Goal: Task Accomplishment & Management: Complete application form

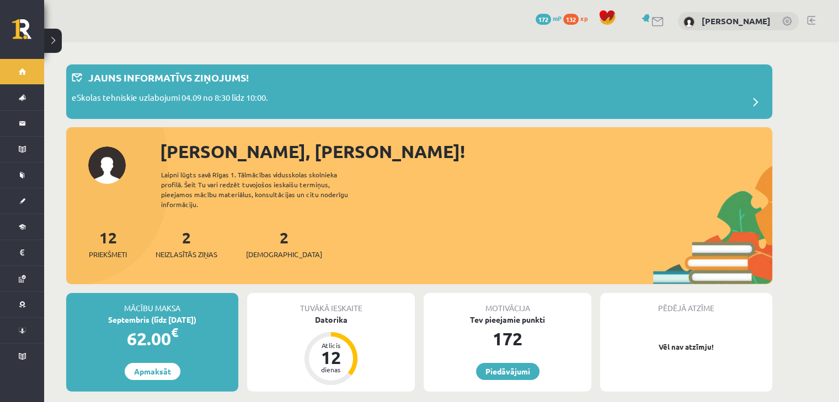
scroll to position [55, 0]
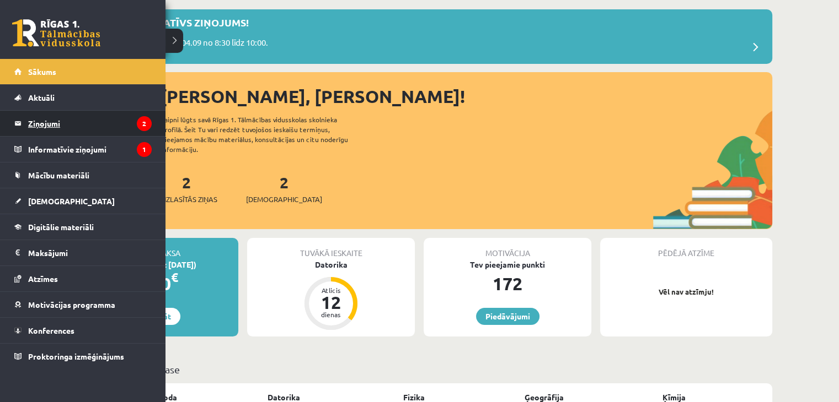
click at [60, 117] on legend "Ziņojumi 2" at bounding box center [90, 123] width 124 height 25
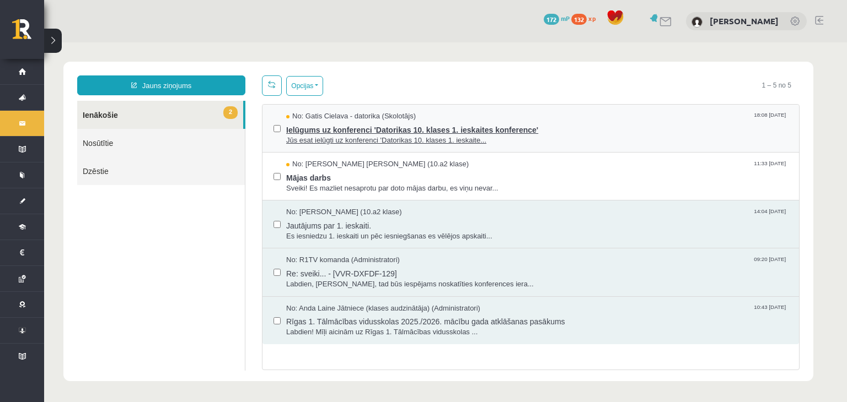
click at [410, 117] on span "No: Gatis Cielava - datorika (Skolotājs)" at bounding box center [351, 116] width 130 height 10
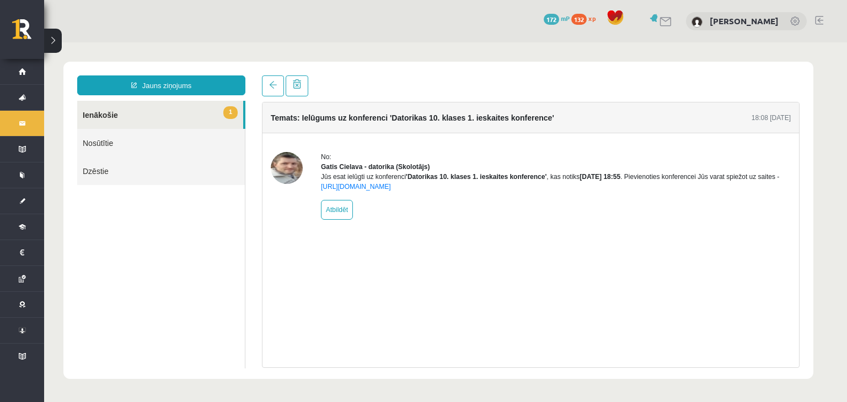
click at [147, 106] on link "1 Ienākošie" at bounding box center [160, 115] width 166 height 28
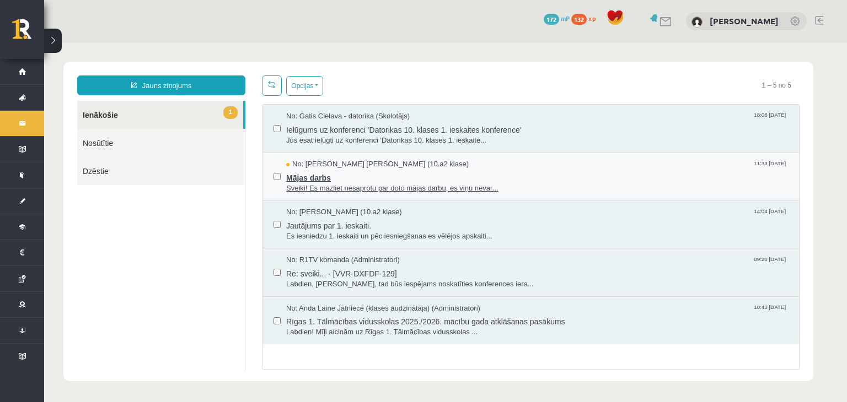
click at [332, 166] on span "No: Endija Elizabete Zēvalde (10.a2 klase)" at bounding box center [377, 164] width 182 height 10
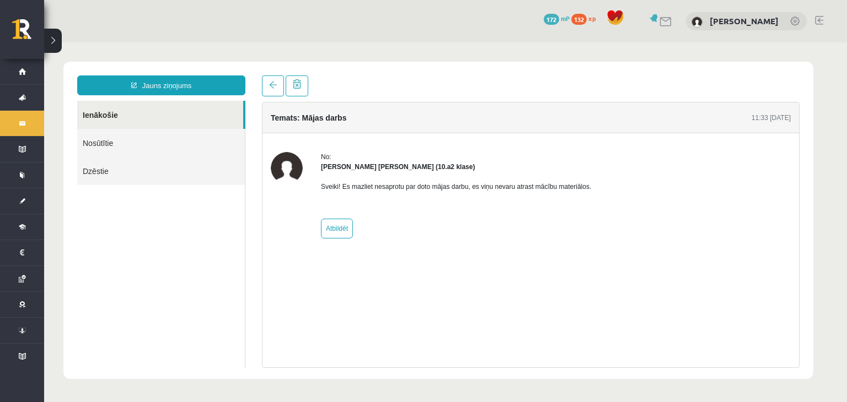
click at [152, 117] on link "Ienākošie" at bounding box center [160, 115] width 166 height 28
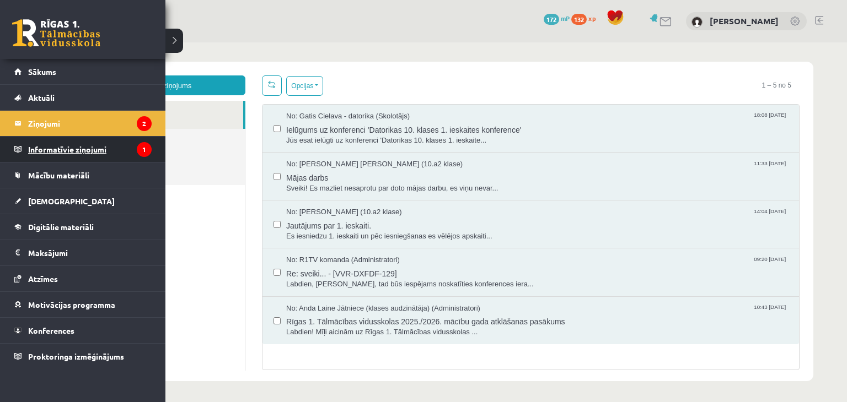
click at [59, 153] on legend "Informatīvie ziņojumi 1" at bounding box center [90, 149] width 124 height 25
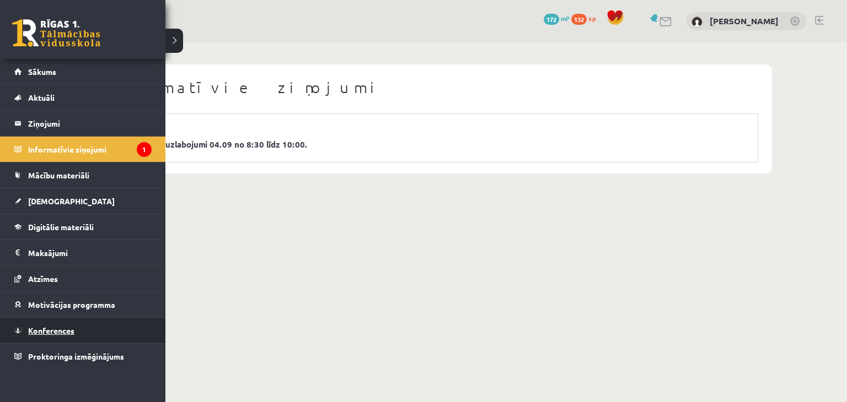
click at [52, 336] on link "Konferences" at bounding box center [82, 330] width 137 height 25
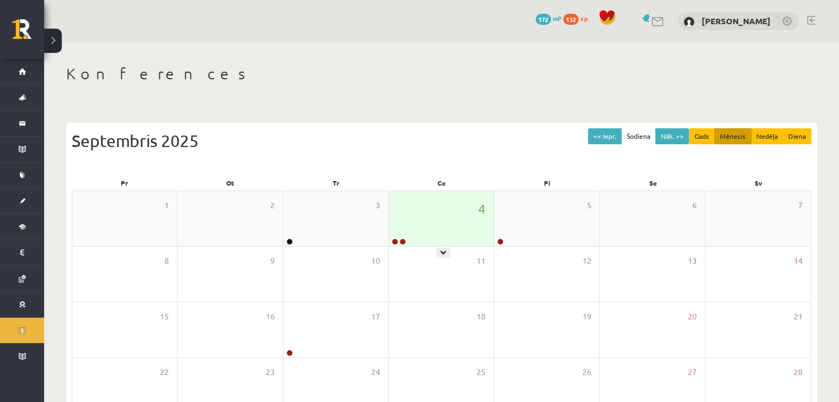
click at [417, 235] on div "4" at bounding box center [441, 218] width 105 height 55
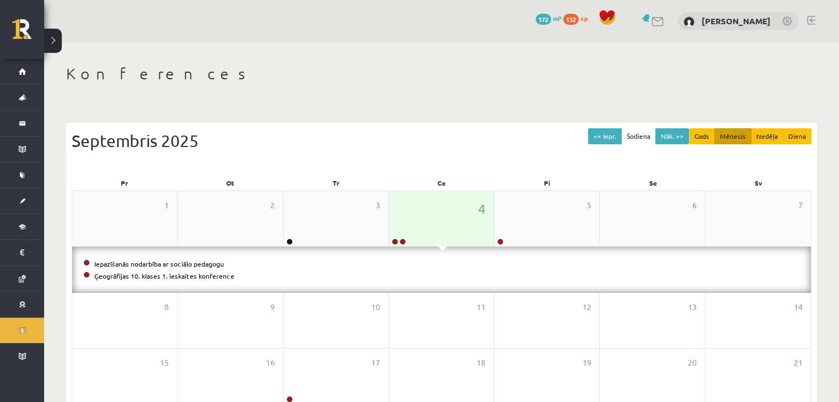
click at [417, 235] on div "4" at bounding box center [441, 218] width 105 height 55
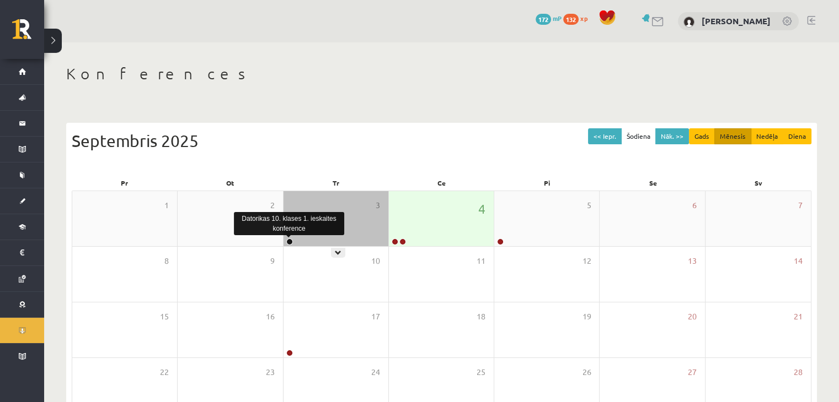
click at [287, 240] on link at bounding box center [289, 242] width 7 height 7
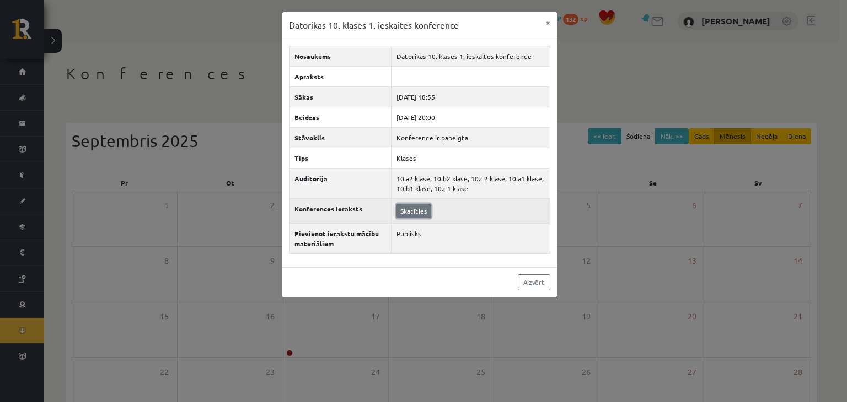
click at [398, 214] on link "Skatīties" at bounding box center [413, 211] width 35 height 14
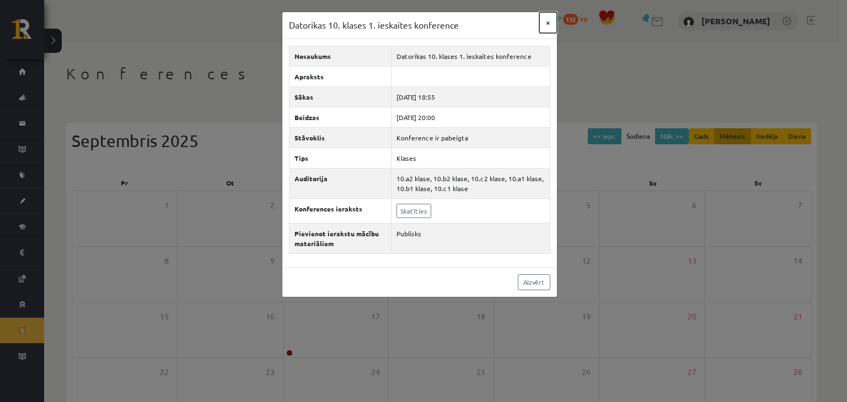
click at [543, 31] on button "×" at bounding box center [548, 22] width 18 height 21
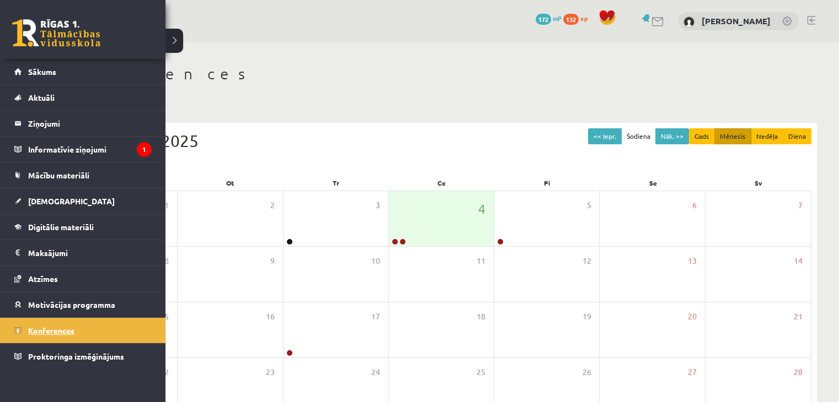
click at [49, 330] on span "Konferences" at bounding box center [51, 331] width 46 height 10
click at [50, 72] on span "Sākums" at bounding box center [42, 72] width 28 height 10
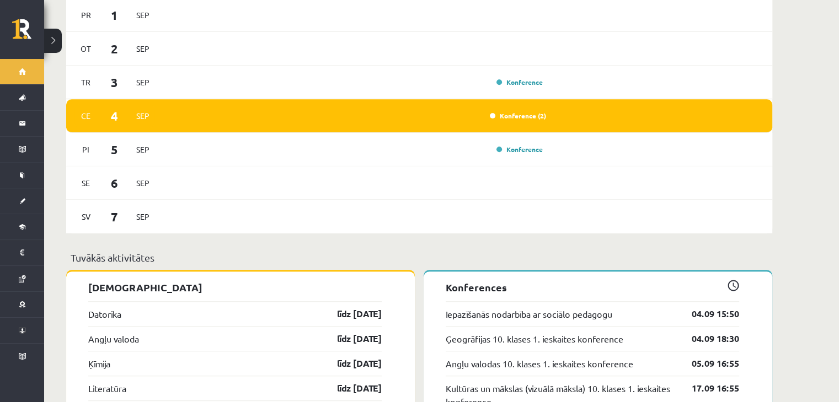
scroll to position [717, 0]
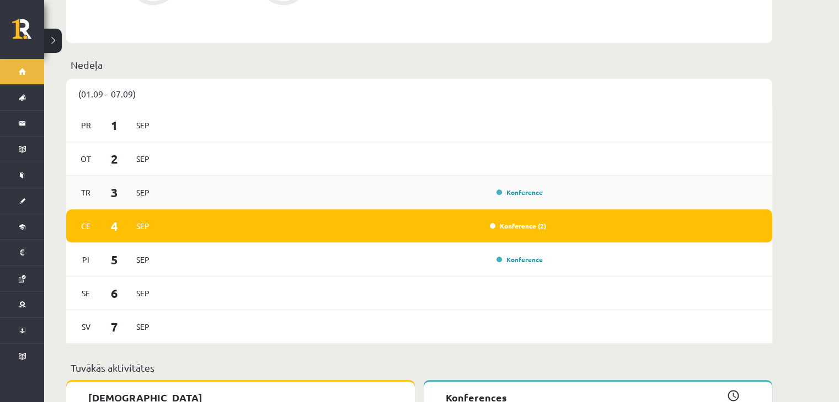
click at [139, 184] on span "Sep" at bounding box center [142, 192] width 23 height 17
click at [533, 188] on link "Konference" at bounding box center [519, 192] width 46 height 9
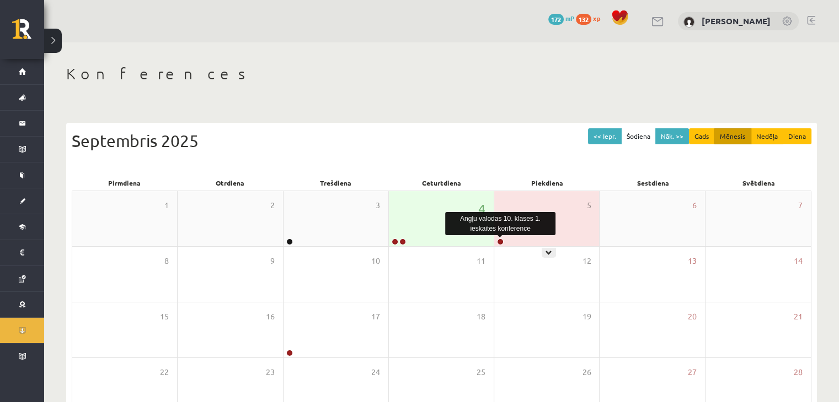
click at [498, 242] on link at bounding box center [500, 242] width 7 height 7
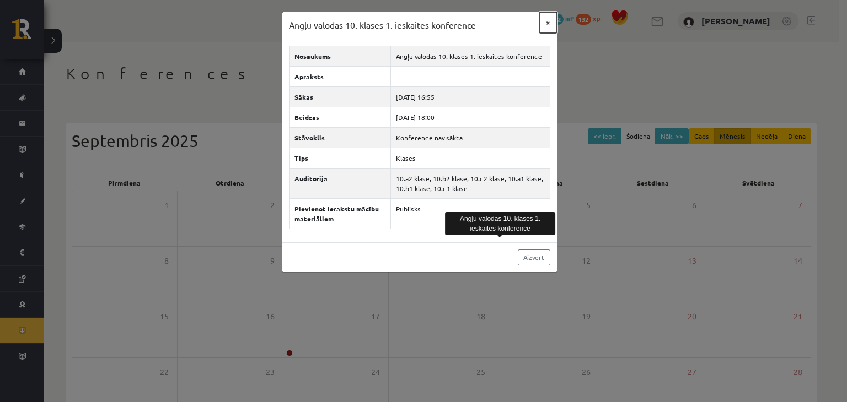
click at [547, 20] on button "×" at bounding box center [548, 22] width 18 height 21
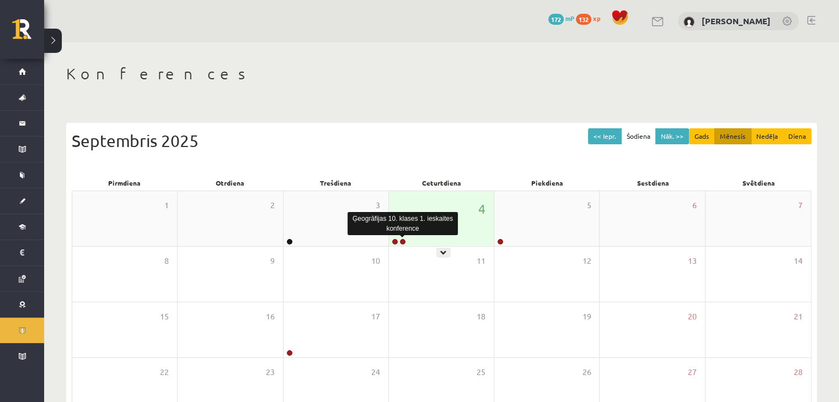
click at [404, 243] on link at bounding box center [402, 242] width 7 height 7
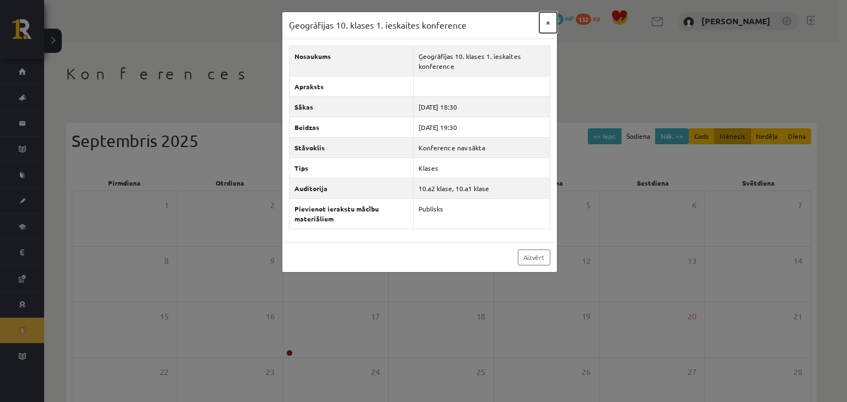
click at [544, 18] on button "×" at bounding box center [548, 22] width 18 height 21
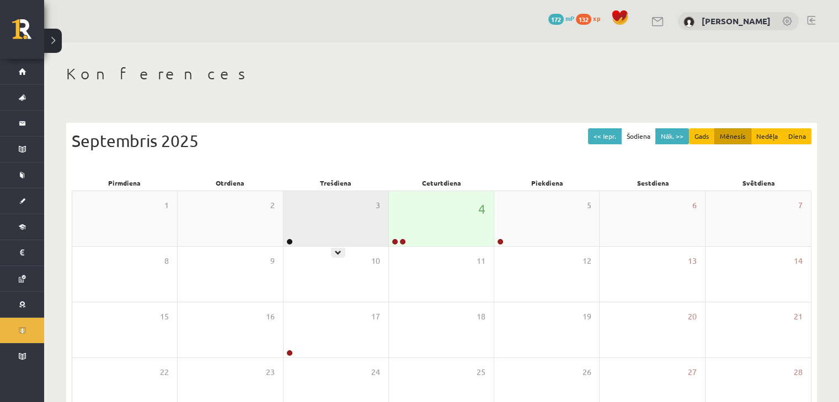
click at [335, 245] on div "3" at bounding box center [335, 218] width 105 height 55
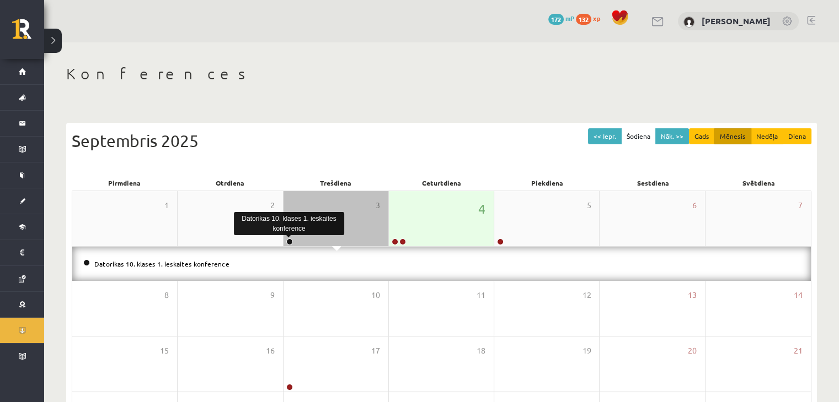
click at [291, 240] on link at bounding box center [289, 242] width 7 height 7
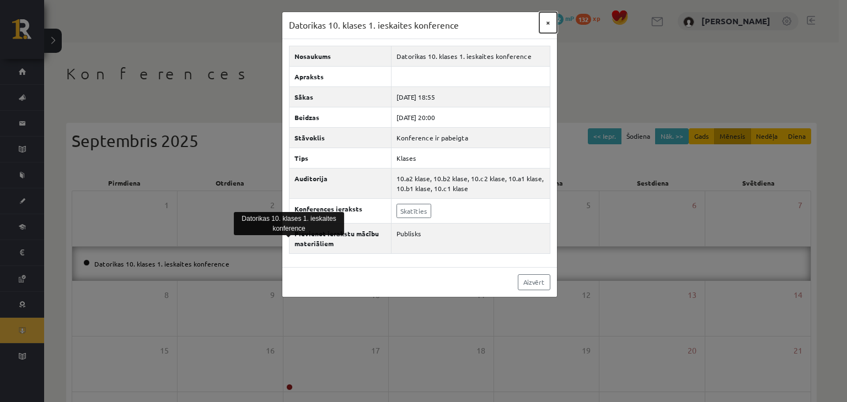
click at [545, 30] on button "×" at bounding box center [548, 22] width 18 height 21
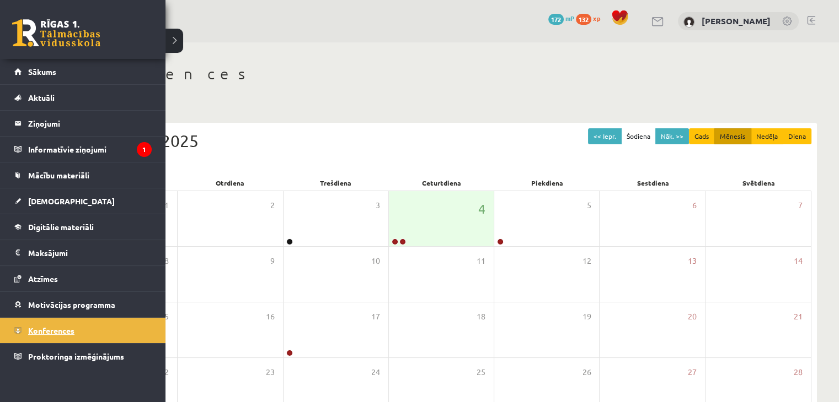
click at [42, 318] on link "Konferences" at bounding box center [82, 330] width 137 height 25
click at [60, 330] on span "Konferences" at bounding box center [51, 331] width 46 height 10
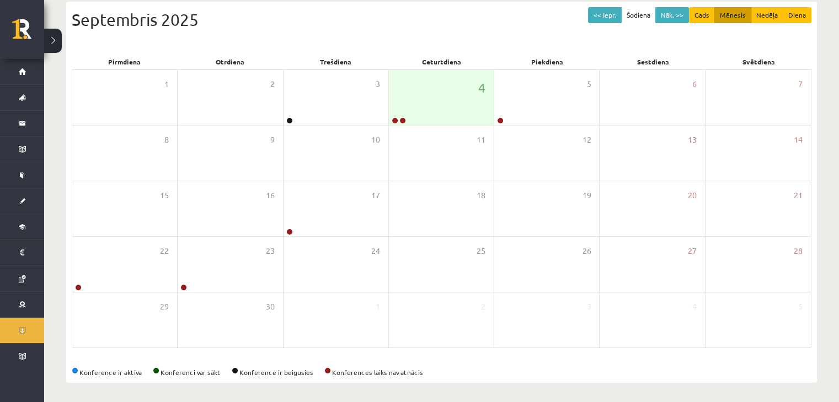
scroll to position [124, 0]
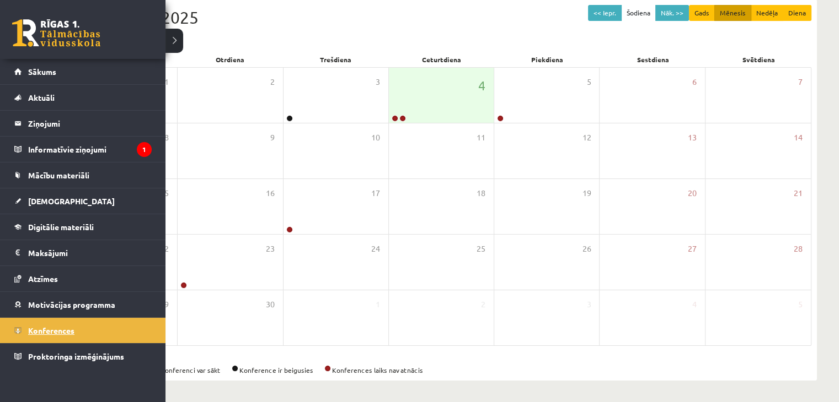
click at [56, 337] on link "Konferences" at bounding box center [82, 330] width 137 height 25
click at [49, 80] on link "Sākums" at bounding box center [82, 71] width 137 height 25
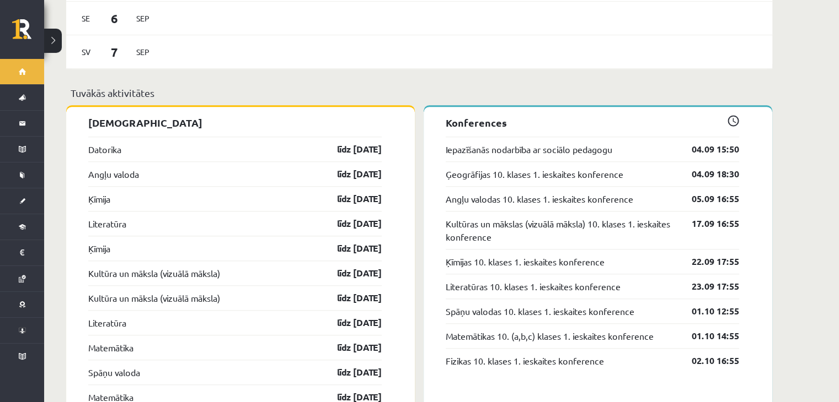
scroll to position [992, 0]
click at [539, 144] on link "Iepazīšanās nodarbība ar sociālo pedagogu" at bounding box center [528, 148] width 167 height 13
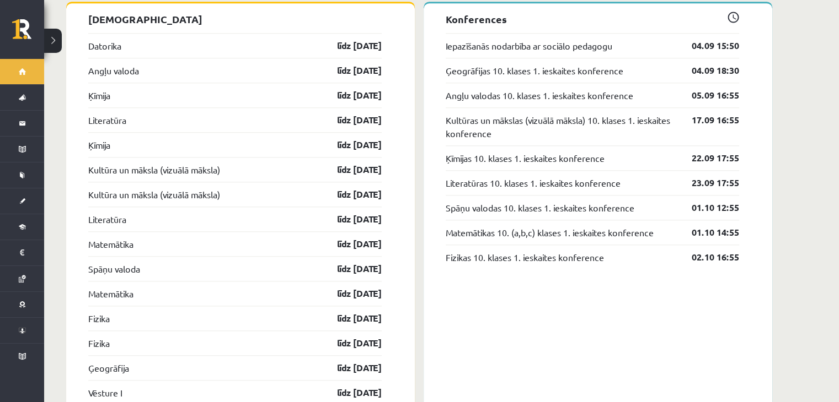
scroll to position [1103, 0]
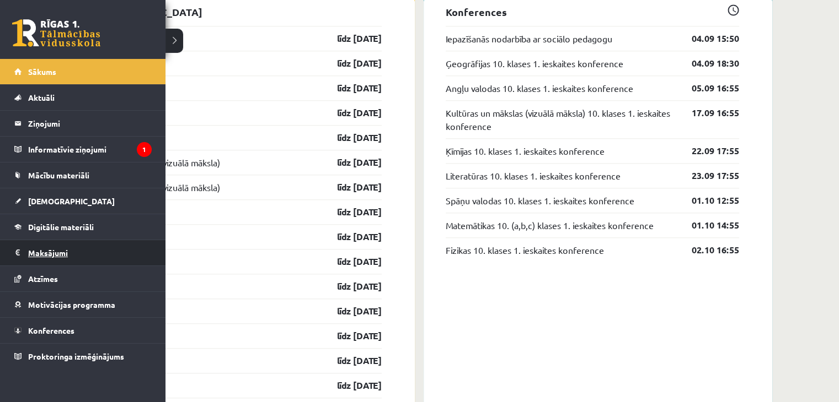
click at [37, 256] on legend "Maksājumi 0" at bounding box center [90, 252] width 124 height 25
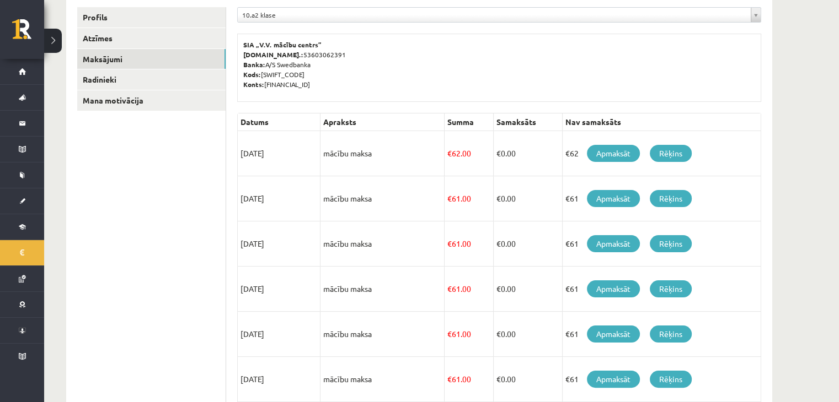
scroll to position [139, 0]
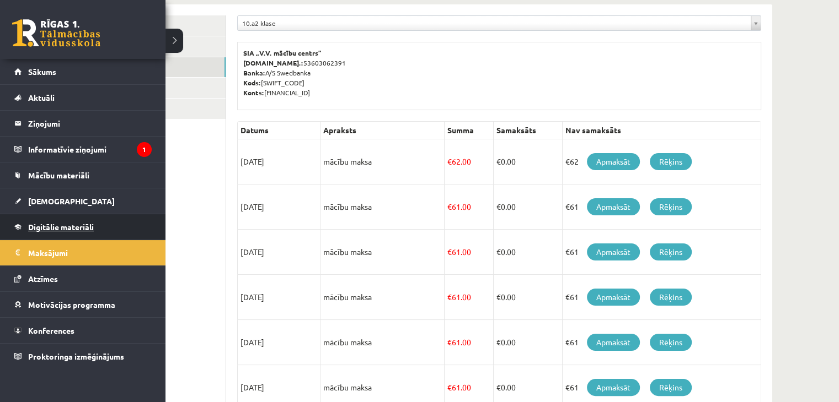
click at [47, 233] on link "Digitālie materiāli" at bounding box center [82, 226] width 137 height 25
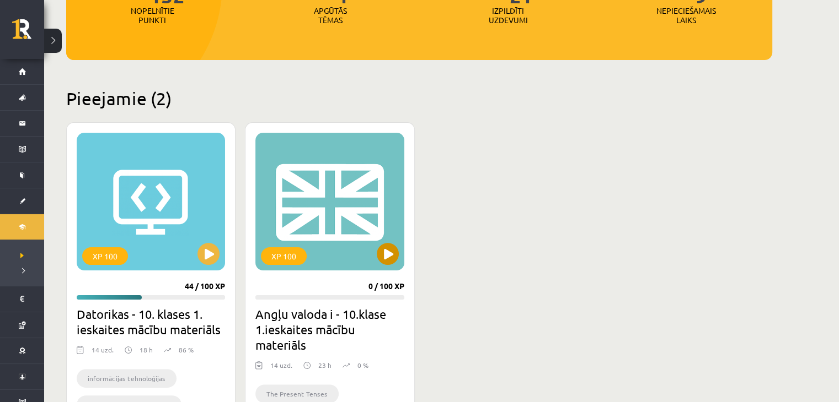
scroll to position [189, 0]
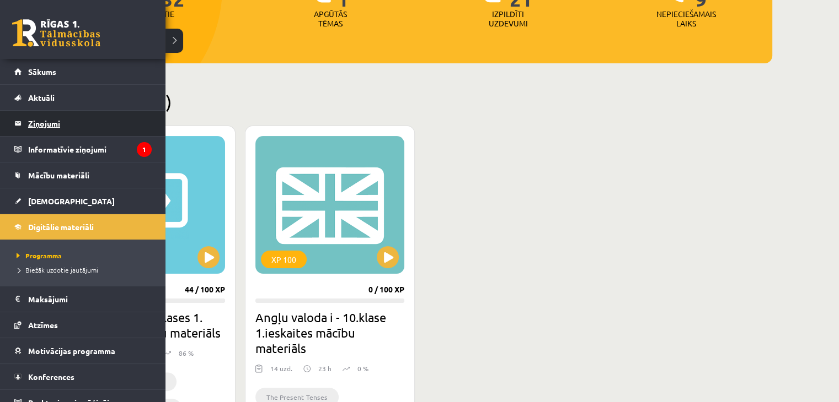
click at [39, 132] on legend "Ziņojumi 0" at bounding box center [90, 123] width 124 height 25
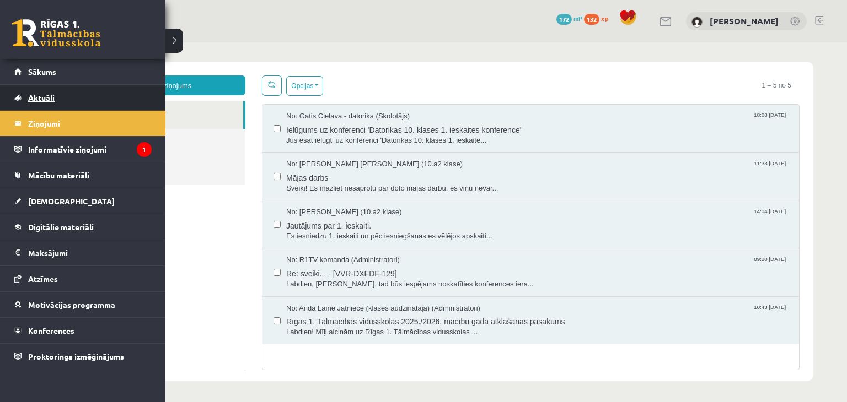
click at [42, 98] on span "Aktuāli" at bounding box center [41, 98] width 26 height 10
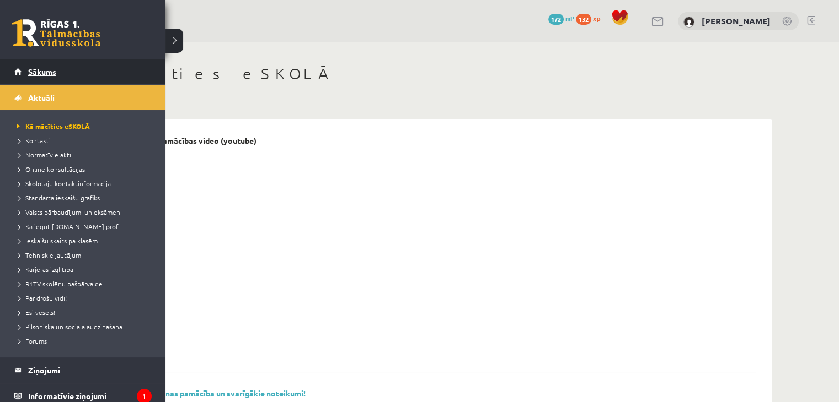
click at [46, 69] on span "Sākums" at bounding box center [42, 72] width 28 height 10
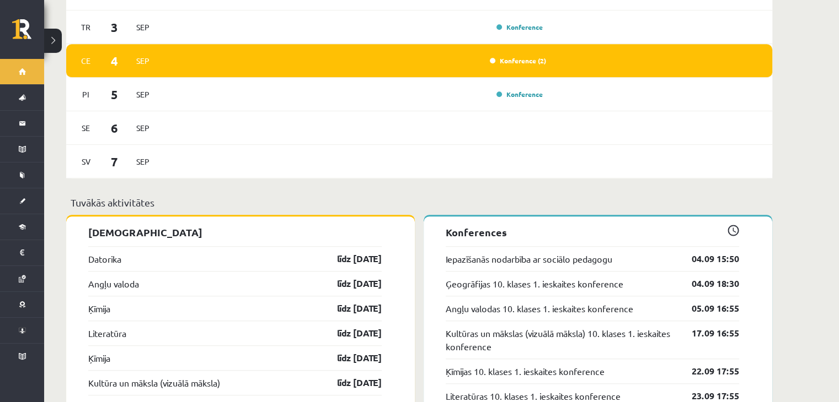
scroll to position [1048, 0]
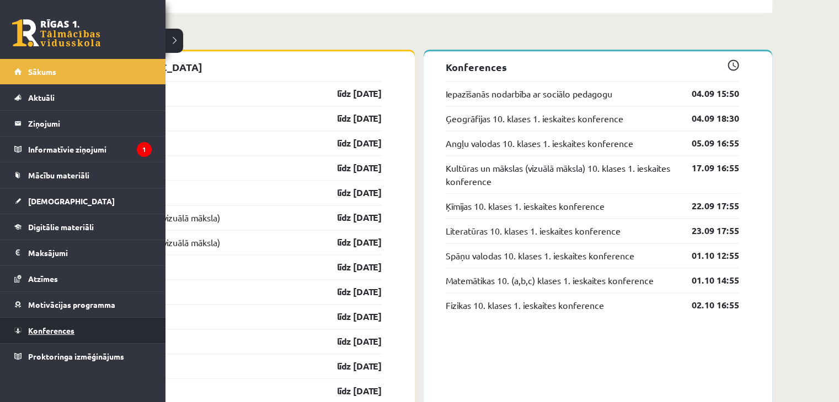
click at [40, 326] on span "Konferences" at bounding box center [51, 331] width 46 height 10
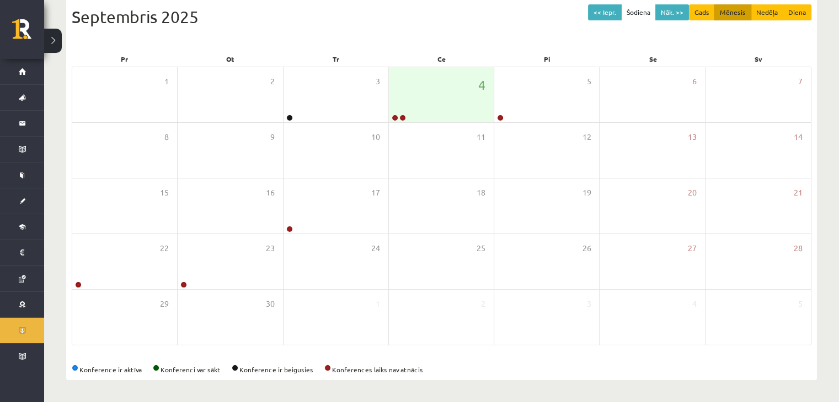
scroll to position [124, 0]
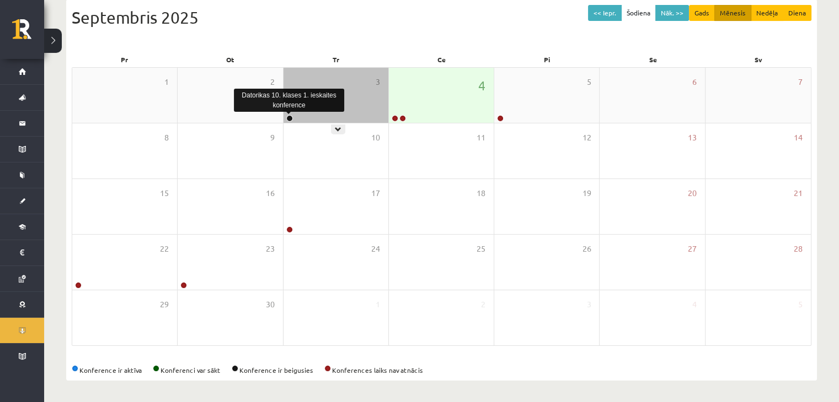
click at [291, 117] on link at bounding box center [289, 118] width 7 height 7
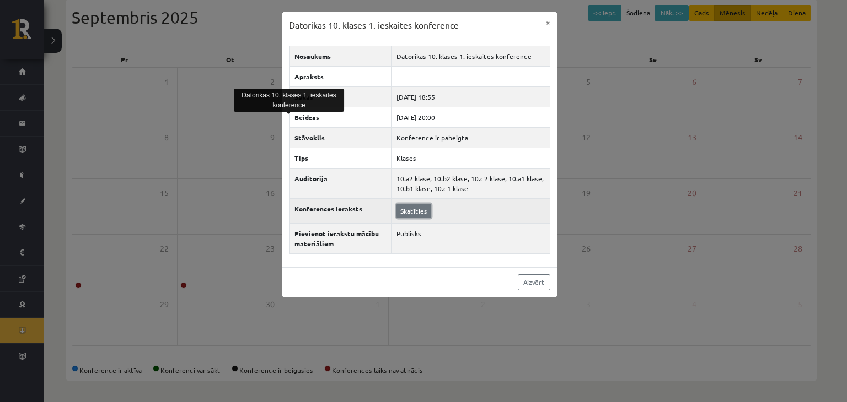
click at [399, 210] on link "Skatīties" at bounding box center [413, 211] width 35 height 14
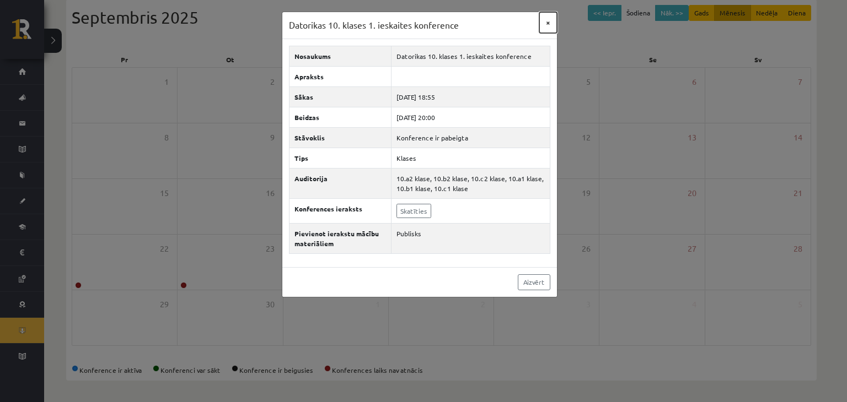
click at [547, 23] on button "×" at bounding box center [548, 22] width 18 height 21
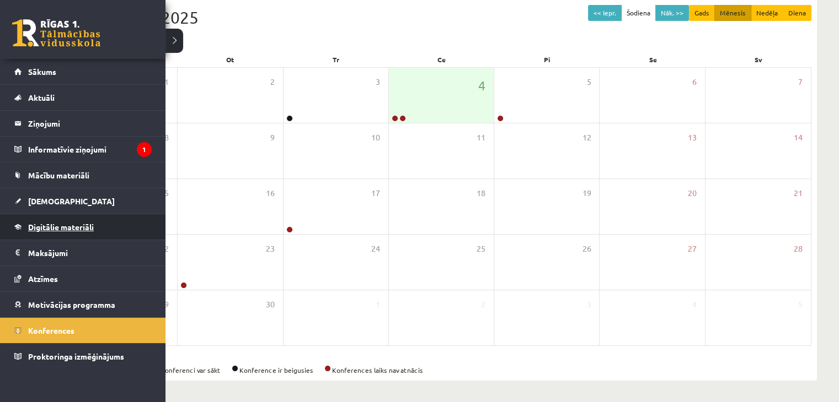
click at [93, 225] on span "Digitālie materiāli" at bounding box center [61, 227] width 66 height 10
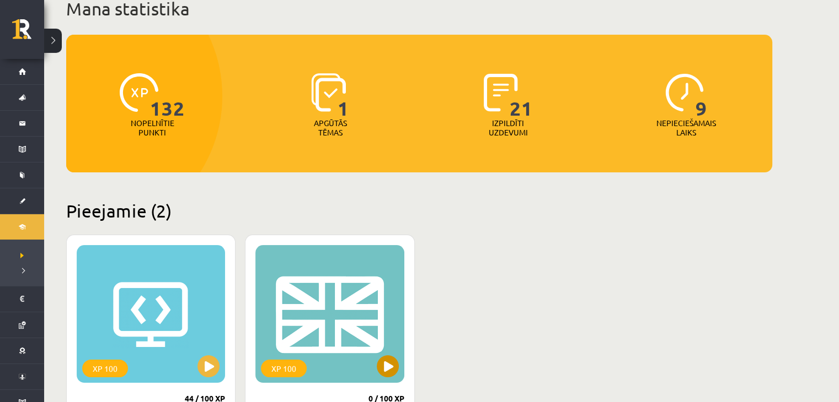
scroll to position [78, 0]
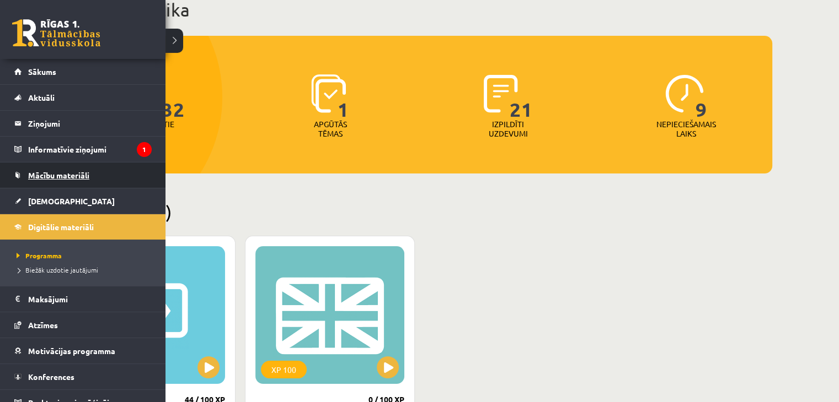
click at [51, 178] on span "Mācību materiāli" at bounding box center [58, 175] width 61 height 10
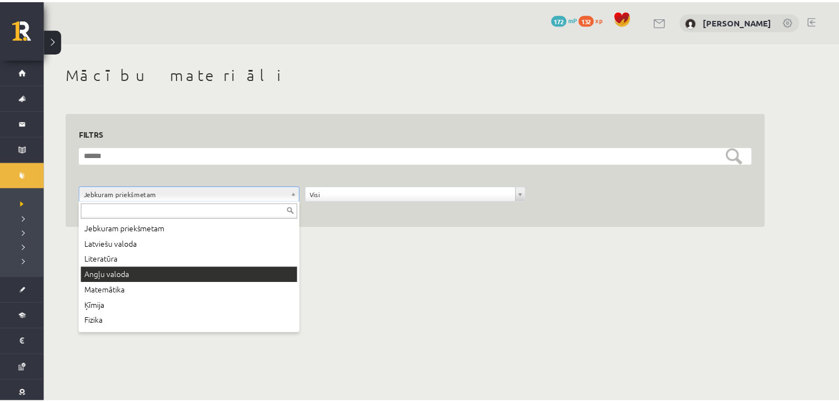
scroll to position [55, 0]
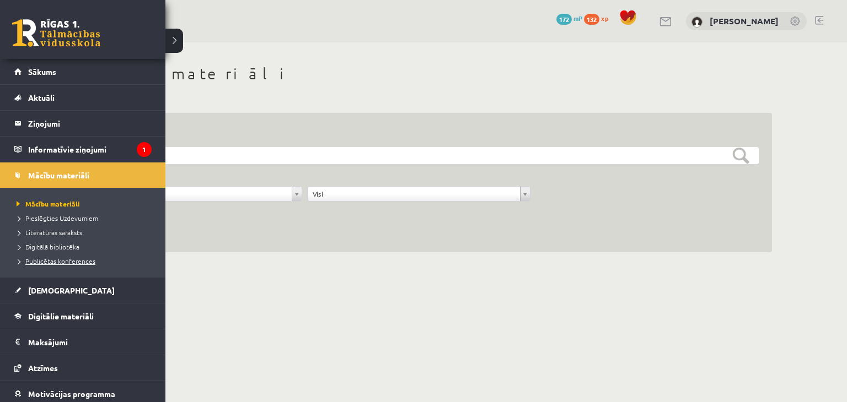
click at [54, 261] on span "Publicētas konferences" at bounding box center [55, 261] width 82 height 9
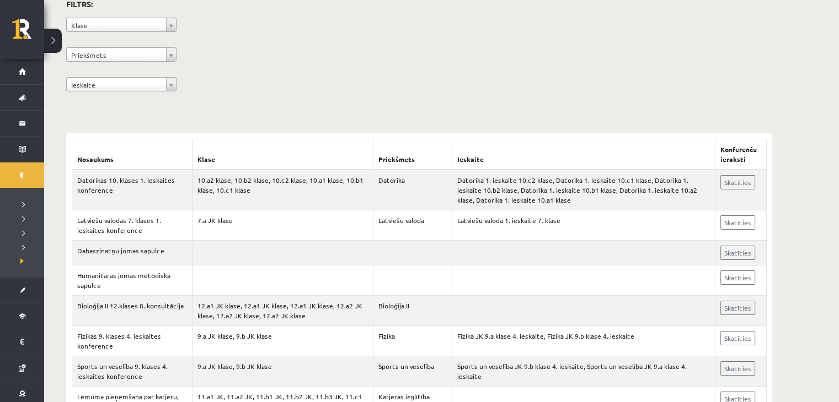
scroll to position [110, 0]
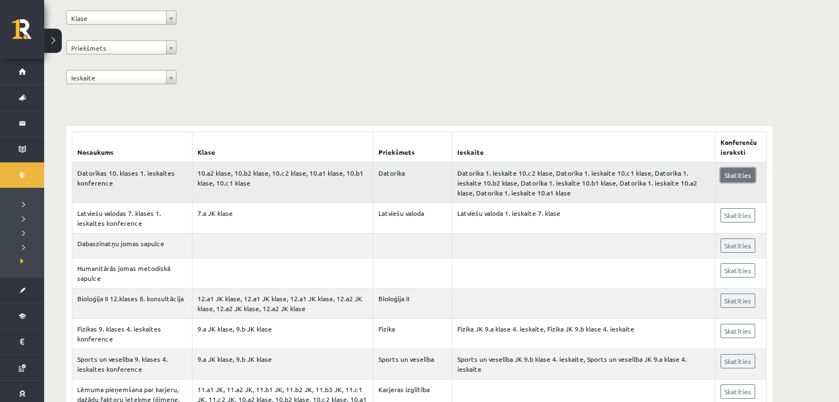
click at [724, 179] on link "Skatīties" at bounding box center [737, 175] width 35 height 14
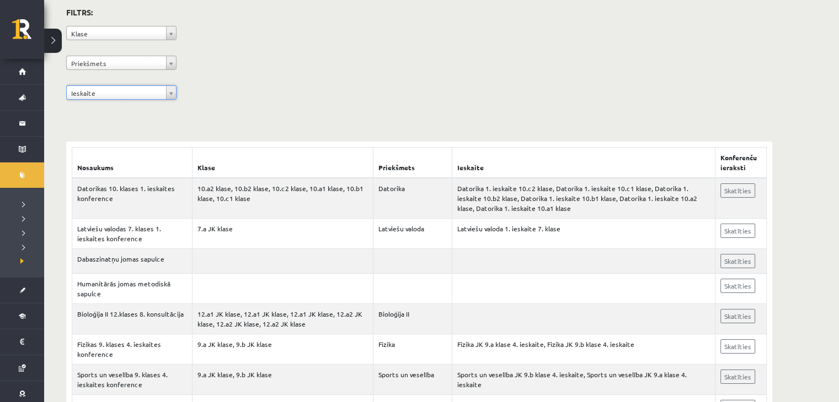
scroll to position [0, 0]
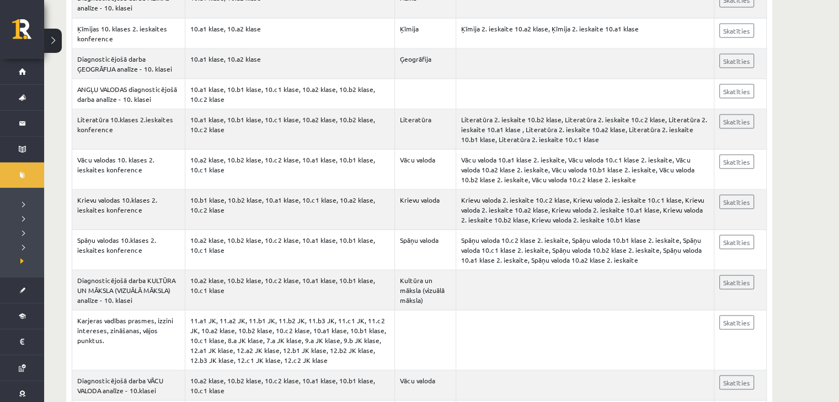
scroll to position [2095, 0]
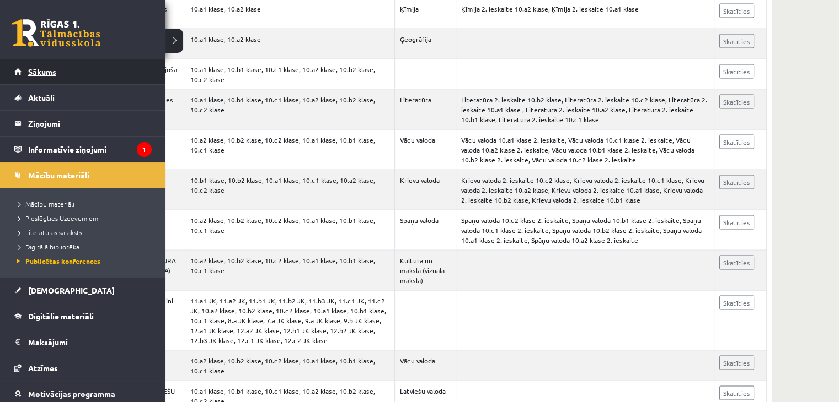
click at [42, 82] on link "Sākums" at bounding box center [82, 71] width 137 height 25
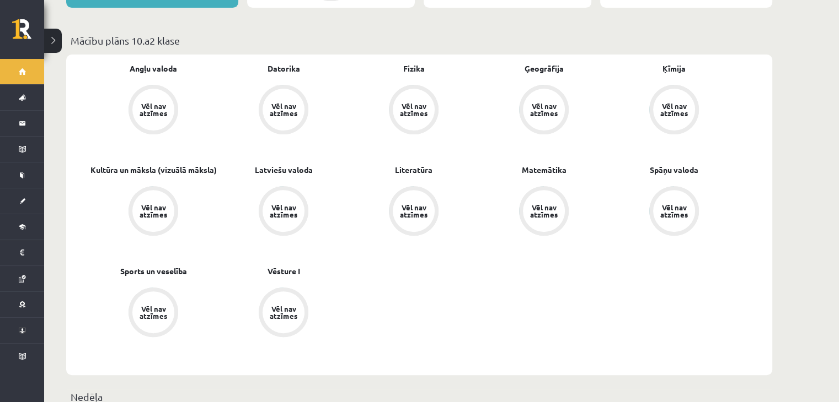
scroll to position [386, 0]
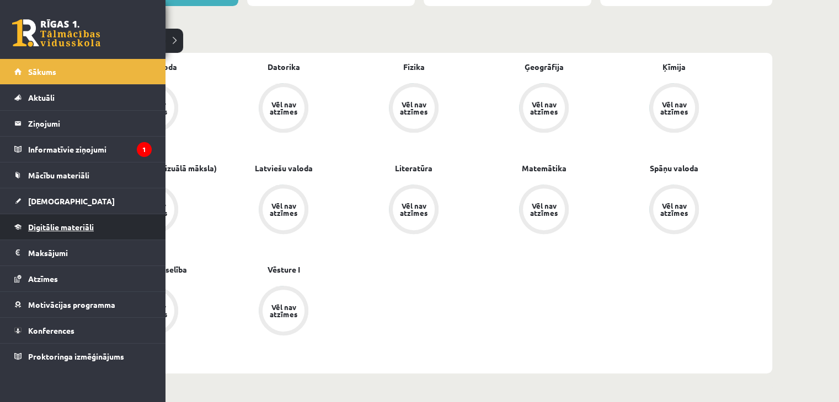
click at [41, 232] on link "Digitālie materiāli" at bounding box center [82, 226] width 137 height 25
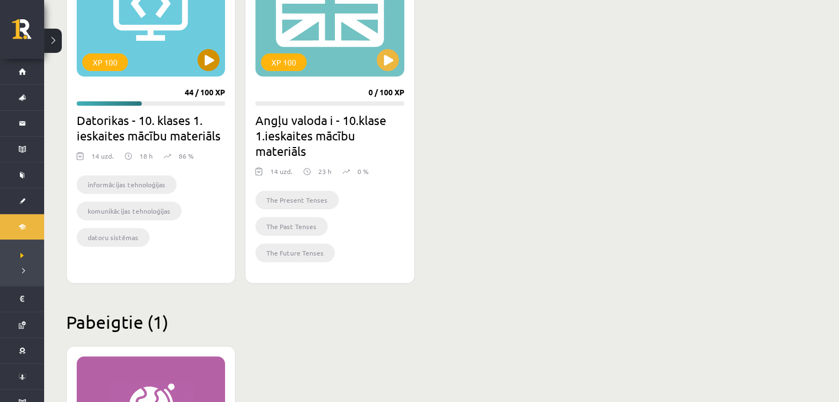
click at [130, 62] on div "XP 100" at bounding box center [151, 8] width 148 height 138
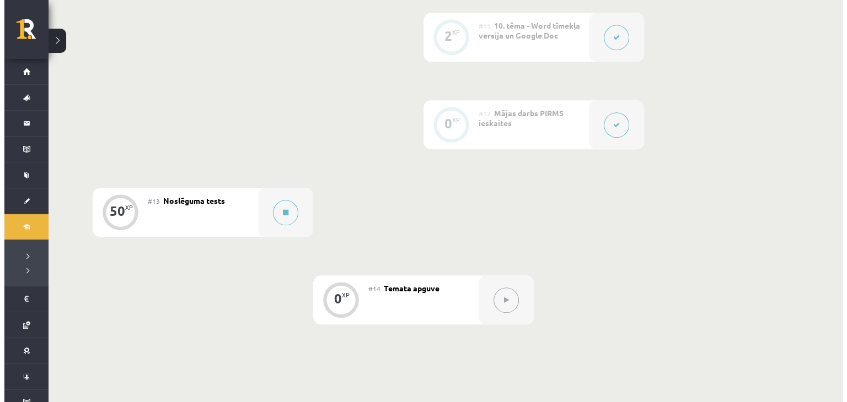
scroll to position [1268, 0]
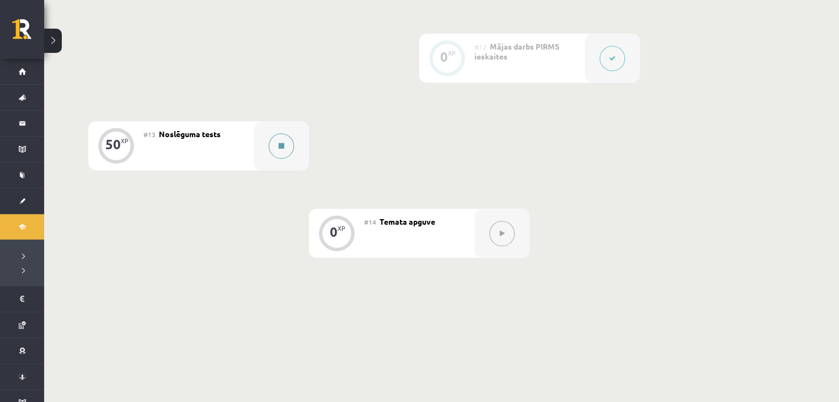
click at [286, 149] on button at bounding box center [281, 145] width 25 height 25
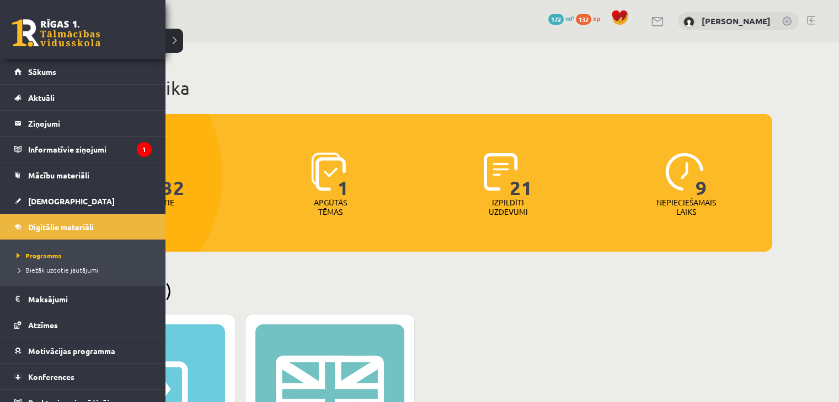
scroll to position [386, 0]
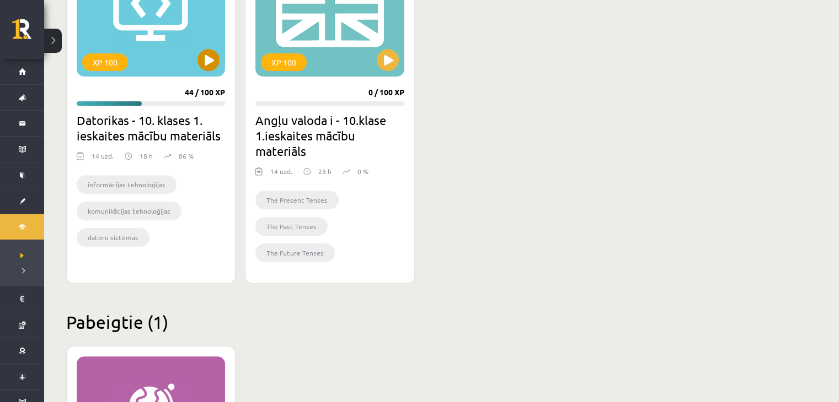
click at [102, 64] on div "XP 100" at bounding box center [105, 62] width 46 height 18
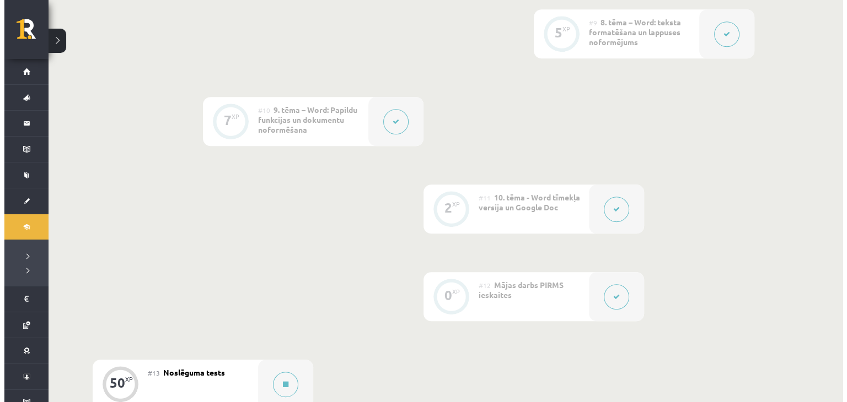
scroll to position [1048, 0]
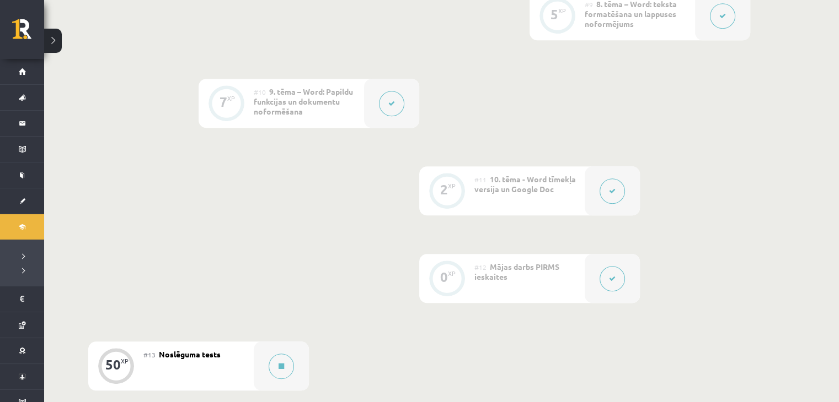
click at [615, 280] on icon at bounding box center [612, 279] width 7 height 7
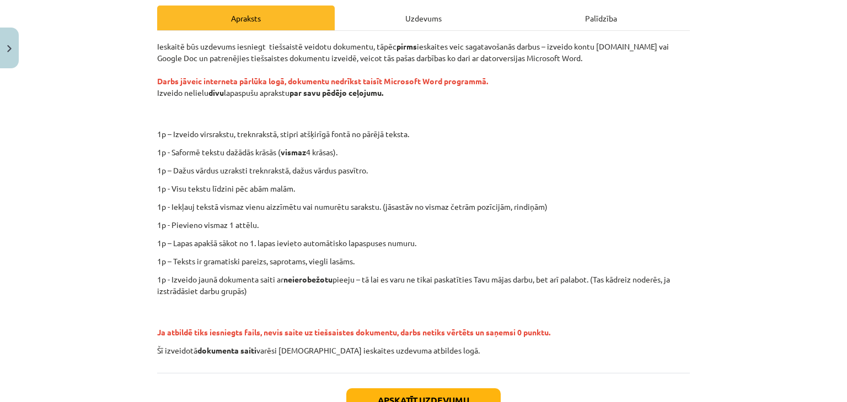
scroll to position [165, 0]
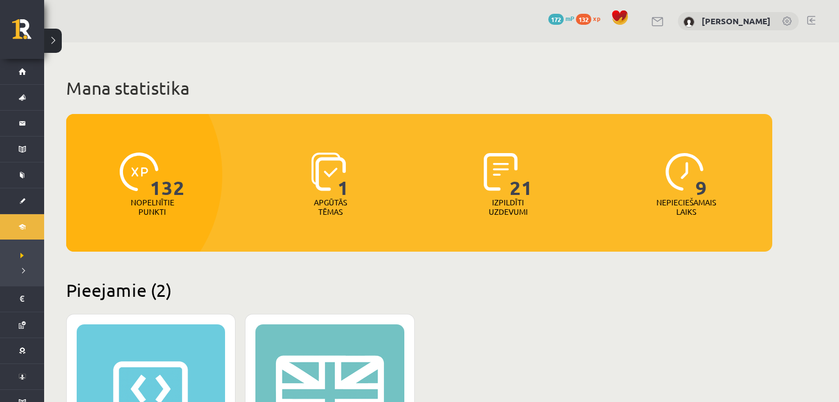
scroll to position [386, 0]
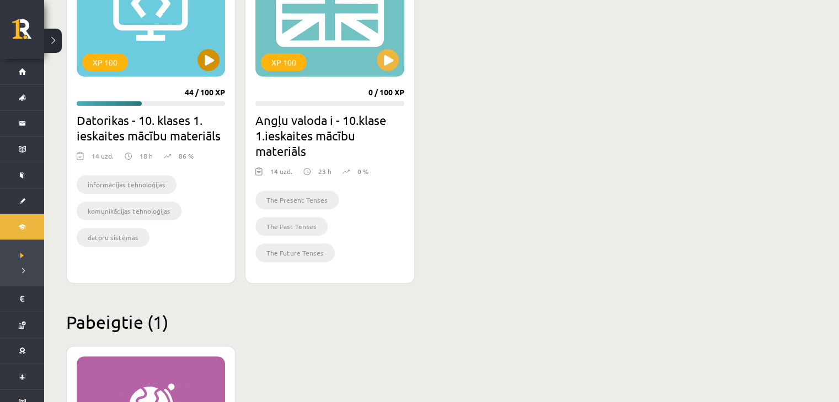
click at [124, 57] on div "XP 100" at bounding box center [105, 62] width 46 height 18
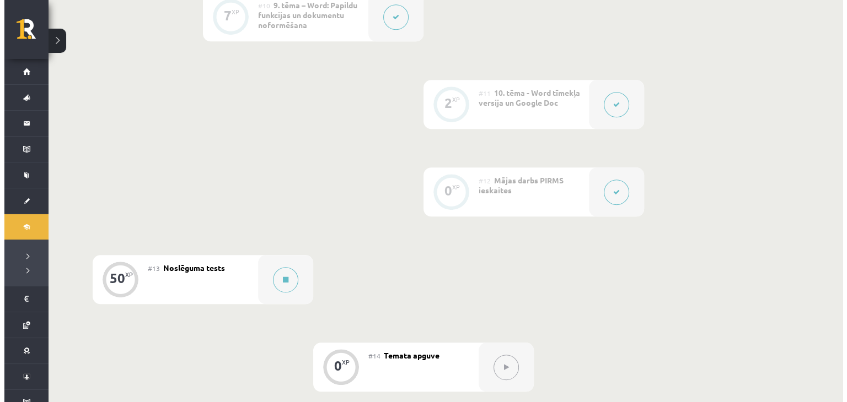
scroll to position [1213, 0]
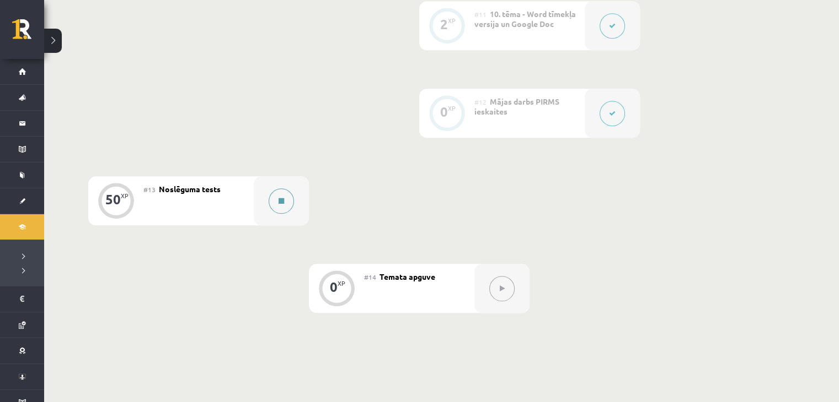
click at [287, 206] on button at bounding box center [281, 201] width 25 height 25
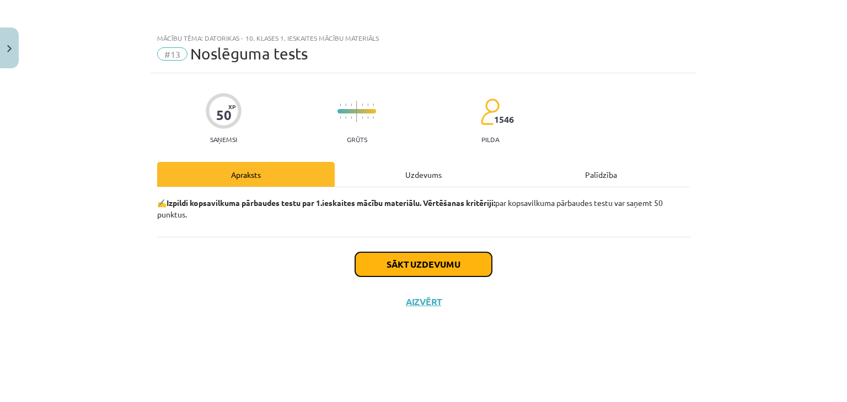
click at [373, 259] on button "Sākt uzdevumu" at bounding box center [423, 265] width 137 height 24
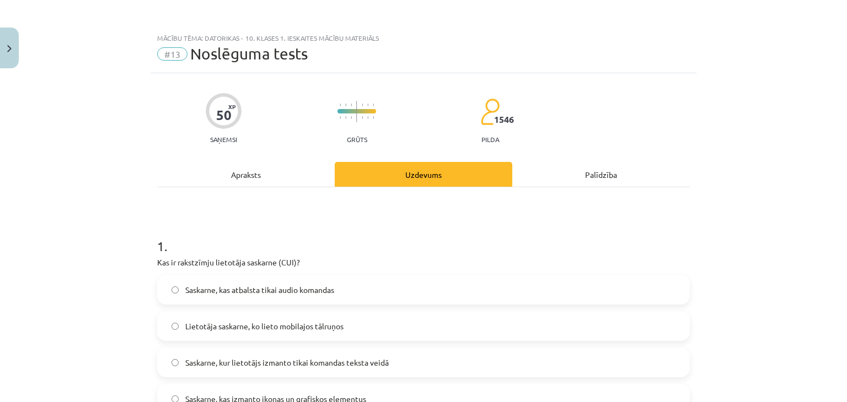
scroll to position [55, 0]
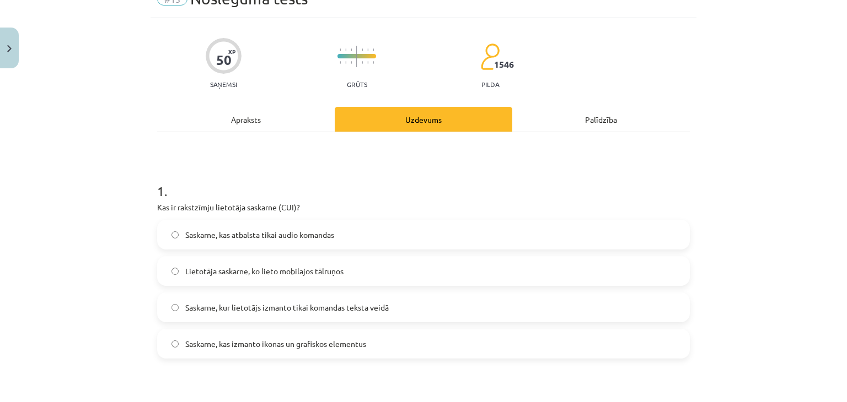
drag, startPoint x: 142, startPoint y: 201, endPoint x: 377, endPoint y: 340, distance: 273.2
click at [377, 340] on div "Mācību tēma: Datorikas - 10. klases 1. ieskaites mācību materiāls #13 Noslēguma…" at bounding box center [423, 201] width 847 height 402
copy div "Kas ir rakstzīmju lietotāja saskarne (CUI)? Saskarne, kas atbalsta tikai audio …"
click at [99, 267] on div "Mācību tēma: Datorikas - 10. klases 1. ieskaites mācību materiāls #13 Noslēguma…" at bounding box center [423, 201] width 847 height 402
click at [173, 312] on label "Saskarne, kur lietotājs izmanto tikai komandas teksta veidā" at bounding box center [423, 308] width 530 height 28
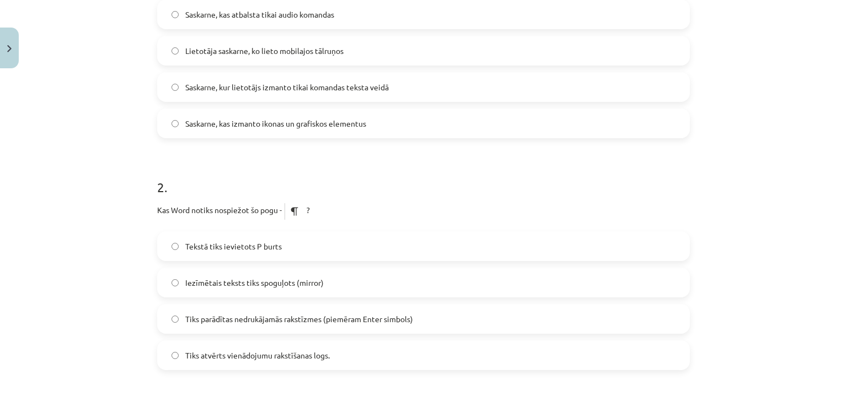
scroll to position [331, 0]
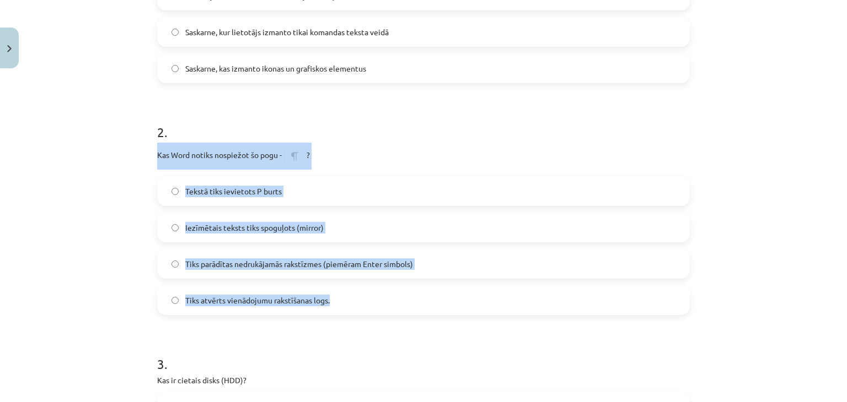
drag, startPoint x: 150, startPoint y: 152, endPoint x: 332, endPoint y: 302, distance: 236.6
copy div "Kas Word notiks nospiežot šo pogu - ? Tekstā tiks ievietots P burts Iezīmētais …"
click at [171, 257] on label "Tiks parādītas nedrukājamās rakstīzmes (piemēram Enter simbols)" at bounding box center [423, 264] width 530 height 28
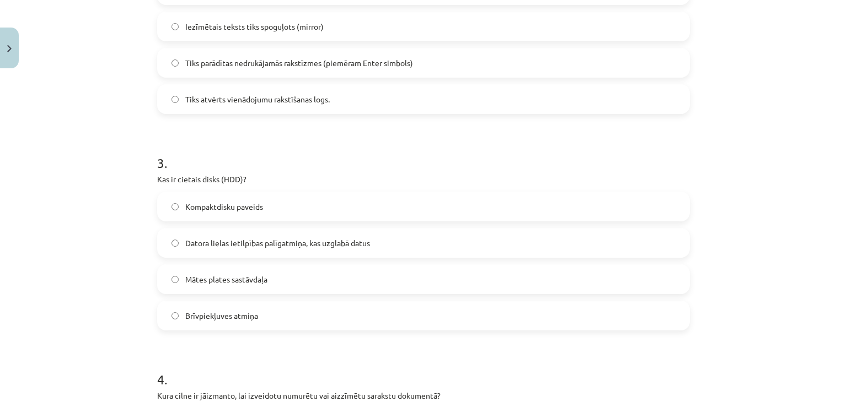
scroll to position [551, 0]
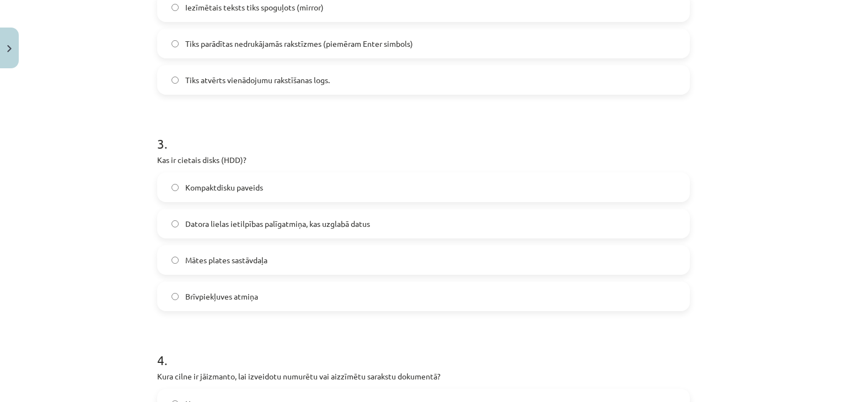
click at [241, 228] on span "Datora lielas ietilpības palīgatmiņa, kas uzglabā datus" at bounding box center [277, 224] width 185 height 12
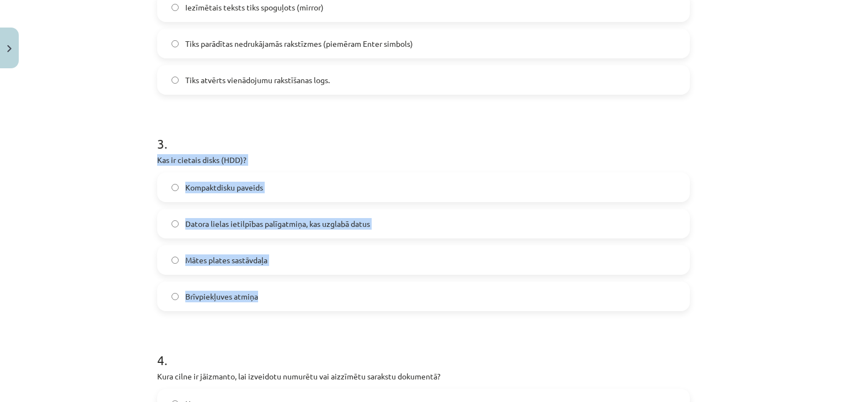
drag, startPoint x: 149, startPoint y: 156, endPoint x: 281, endPoint y: 288, distance: 186.7
copy div "Kas ir cietais disks (HDD)? Kompaktdisku paveids Datora lielas ietilpības palīg…"
click at [42, 225] on div "Mācību tēma: Datorikas - 10. klases 1. ieskaites mācību materiāls #13 Noslēguma…" at bounding box center [423, 201] width 847 height 402
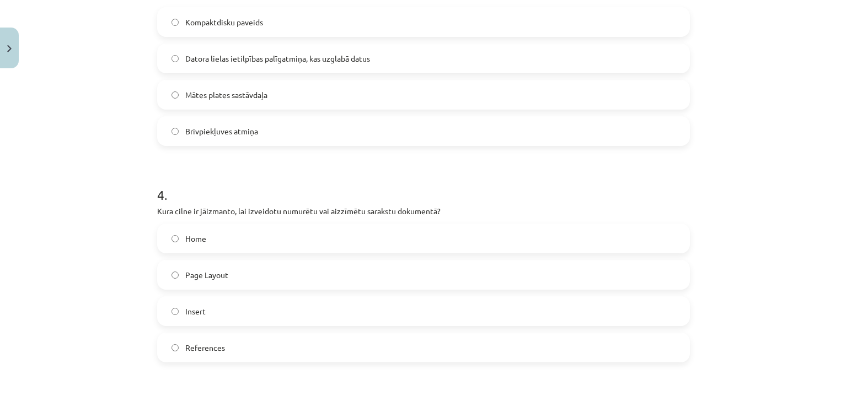
scroll to position [827, 0]
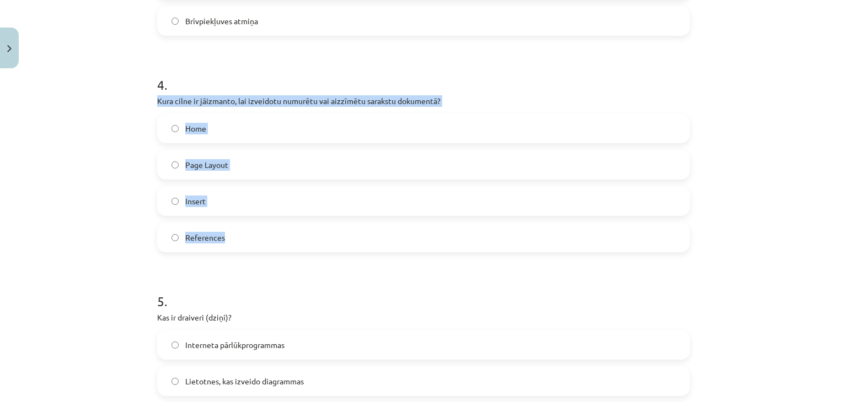
drag, startPoint x: 150, startPoint y: 97, endPoint x: 292, endPoint y: 239, distance: 200.8
copy div "Kura cilne ir jāizmanto, lai izveidotu numurētu vai aizzīmētu sarakstu dokument…"
click at [174, 136] on label "Home" at bounding box center [423, 129] width 530 height 28
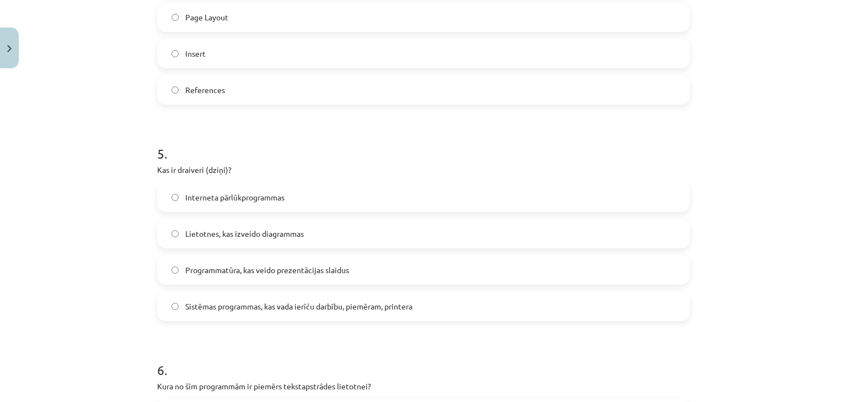
scroll to position [992, 0]
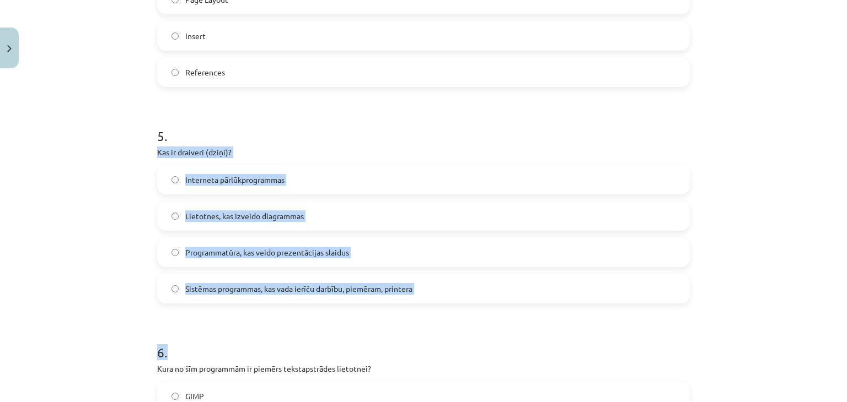
drag, startPoint x: 145, startPoint y: 151, endPoint x: 441, endPoint y: 308, distance: 334.9
click at [441, 308] on div "Mācību tēma: Datorikas - 10. klases 1. ieskaites mācību materiāls #13 Noslēguma…" at bounding box center [423, 201] width 847 height 402
copy form "Kas ir draiveri (dziņi)? Interneta pārlūkprogrammas Lietotnes, kas izveido diag…"
click at [175, 289] on label "Sistēmas programmas, kas vada ierīču darbību, piemēram, printera" at bounding box center [423, 289] width 530 height 28
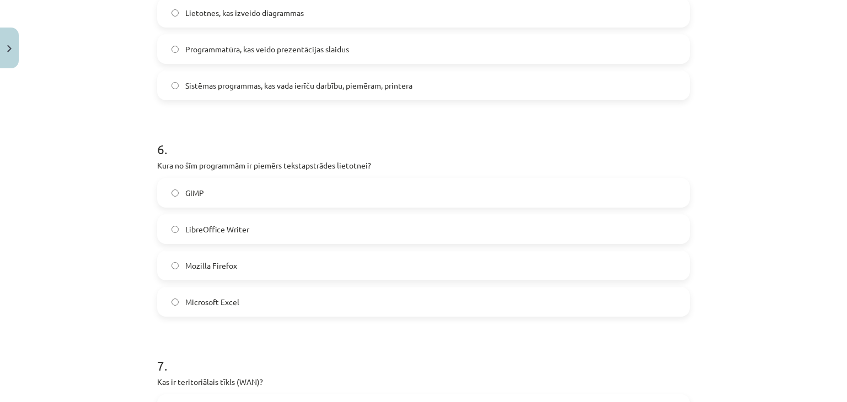
scroll to position [1213, 0]
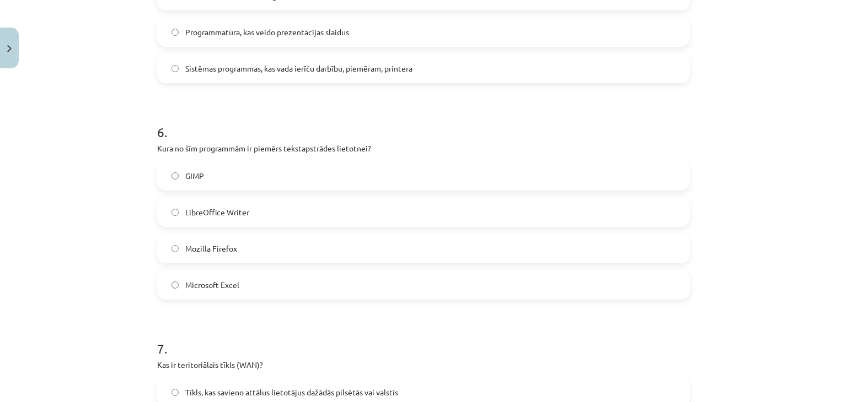
click at [174, 215] on label "LibreOffice Writer" at bounding box center [423, 212] width 530 height 28
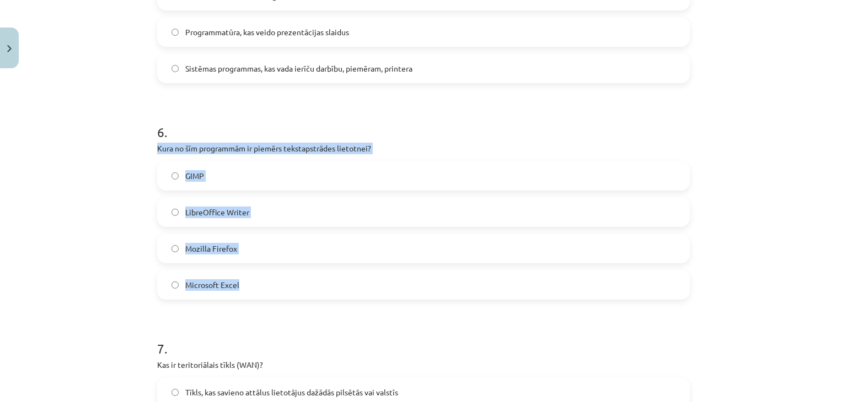
drag, startPoint x: 151, startPoint y: 151, endPoint x: 253, endPoint y: 280, distance: 164.8
click at [253, 280] on div "Mācību tēma: Datorikas - 10. klases 1. ieskaites mācību materiāls #13 Noslēguma…" at bounding box center [423, 201] width 847 height 402
copy div "Kura no šīm programmām ir piemērs tekstapstrādes lietotnei? GIMP LibreOffice Wr…"
click at [100, 169] on div "Mācību tēma: Datorikas - 10. klases 1. ieskaites mācību materiāls #13 Noslēguma…" at bounding box center [423, 201] width 847 height 402
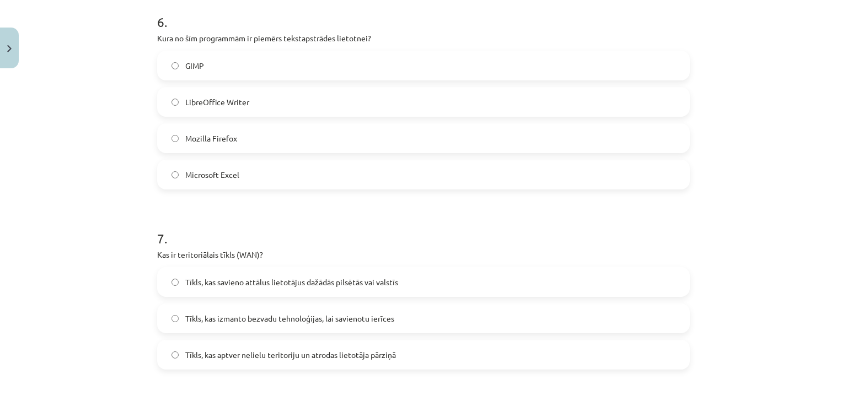
scroll to position [1378, 0]
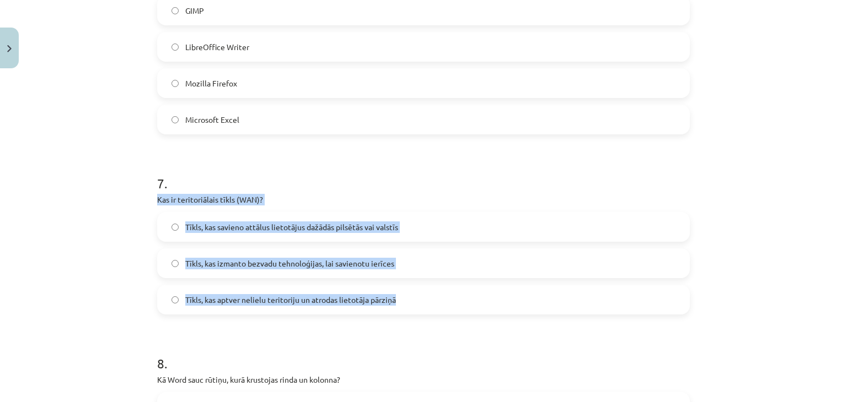
drag, startPoint x: 169, startPoint y: 205, endPoint x: 406, endPoint y: 300, distance: 255.2
click at [93, 248] on div "Mācību tēma: Datorikas - 10. klases 1. ieskaites mācību materiāls #13 Noslēguma…" at bounding box center [423, 201] width 847 height 402
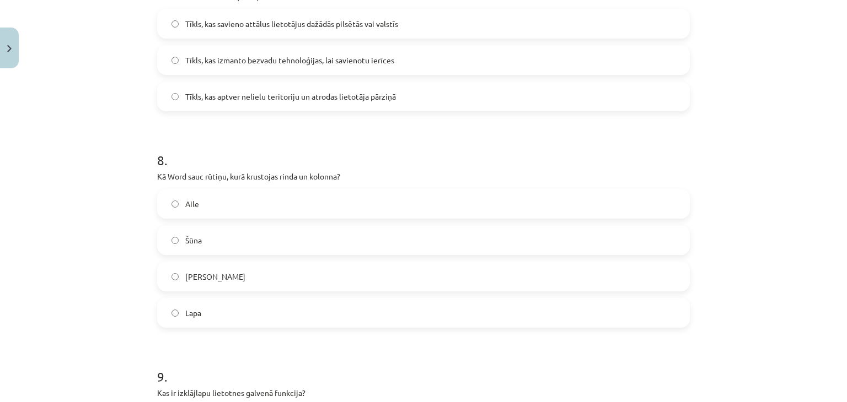
scroll to position [1599, 0]
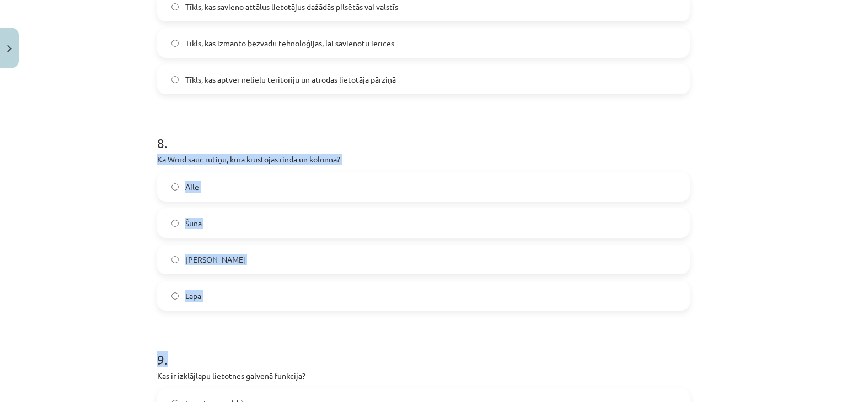
drag, startPoint x: 148, startPoint y: 159, endPoint x: 258, endPoint y: 316, distance: 191.6
copy form "Kā Word sauc rūtiņu, kurā krustojas rinda un kolonna? Aile Šūna Krustiņš Lapa 9…"
click at [164, 219] on label "Šūna" at bounding box center [423, 224] width 530 height 28
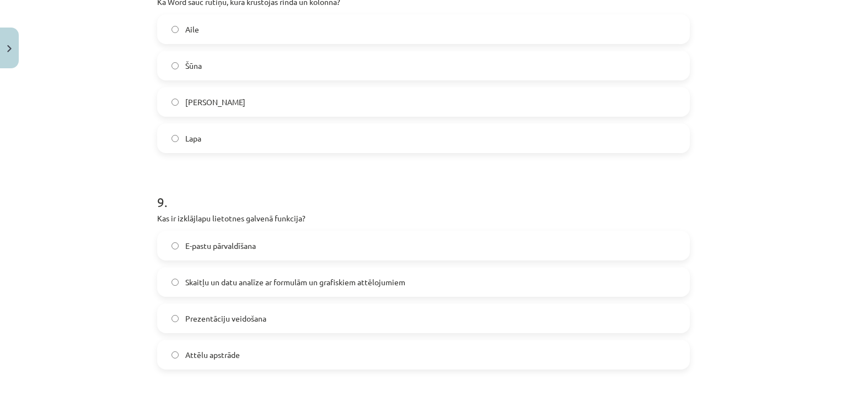
scroll to position [1764, 0]
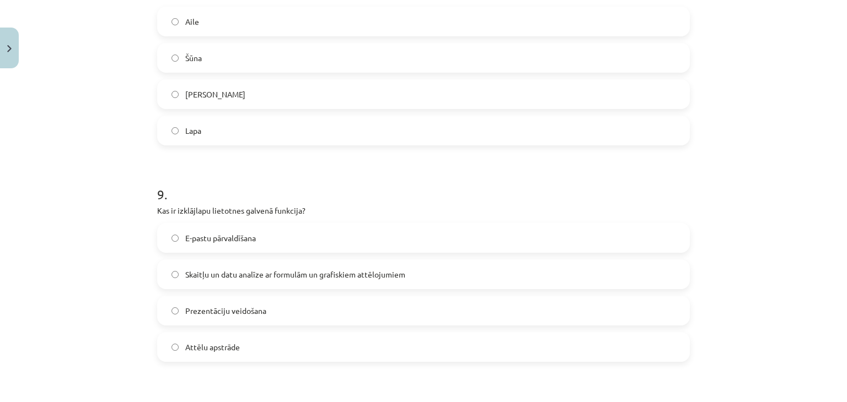
drag, startPoint x: 152, startPoint y: 208, endPoint x: 250, endPoint y: 332, distance: 157.4
drag, startPoint x: 251, startPoint y: 209, endPoint x: 270, endPoint y: 215, distance: 19.2
click at [270, 215] on p "Kas ir izklājlapu lietotnes galvenā funkcija?" at bounding box center [423, 211] width 533 height 12
copy div "Kas ir izklājlapu lietotnes galvenā funkcija? E-pastu pārvaldīšana Skaitļu un d…"
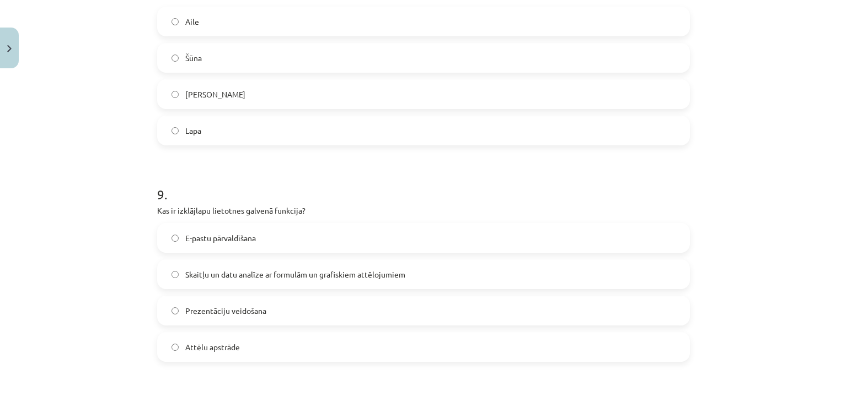
click at [186, 179] on h1 "9 ." at bounding box center [423, 185] width 533 height 34
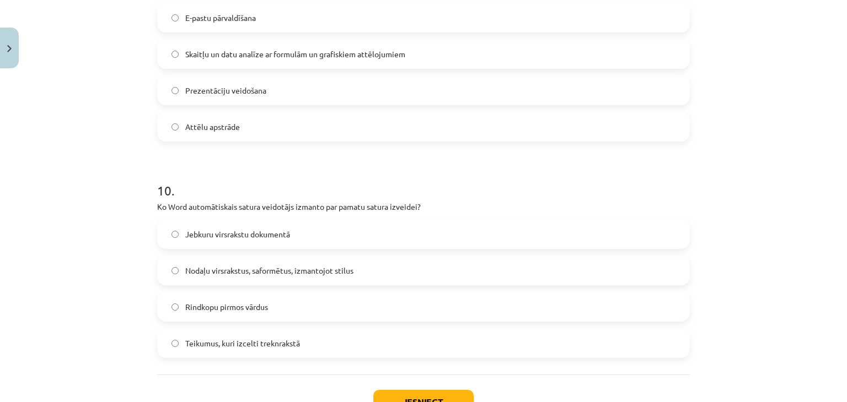
scroll to position [2069, 0]
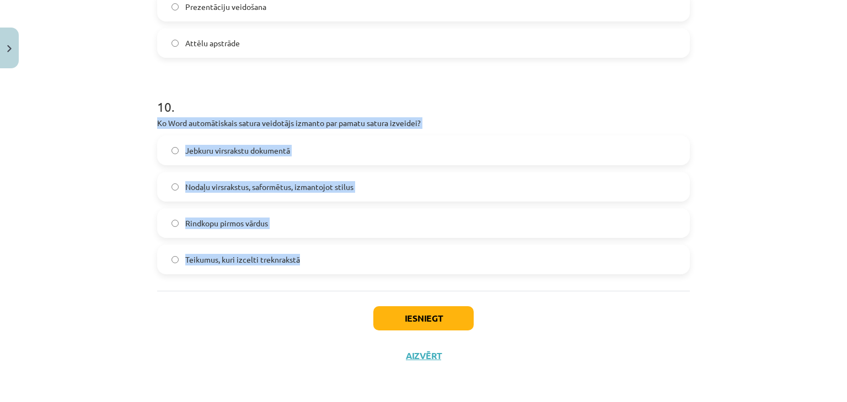
drag, startPoint x: 147, startPoint y: 120, endPoint x: 307, endPoint y: 247, distance: 203.6
copy div "Ko Word automātiskais satura veidotājs izmanto par pamatu satura izveidei? Jebk…"
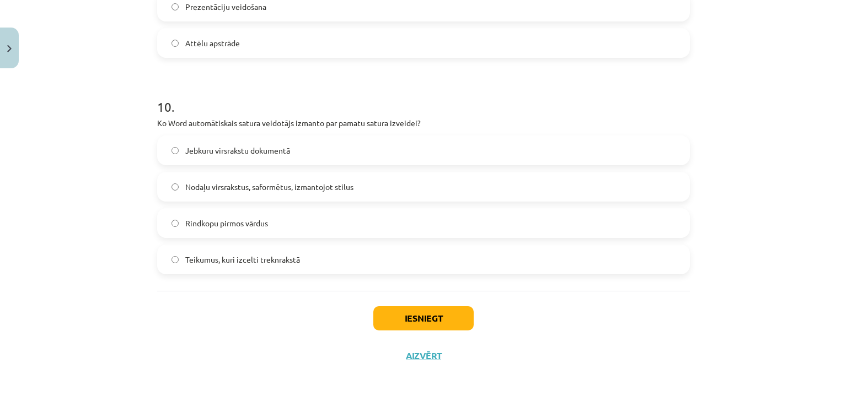
click at [174, 316] on div "Iesniegt Aizvērt" at bounding box center [423, 329] width 533 height 77
click at [443, 315] on button "Iesniegt" at bounding box center [423, 319] width 100 height 24
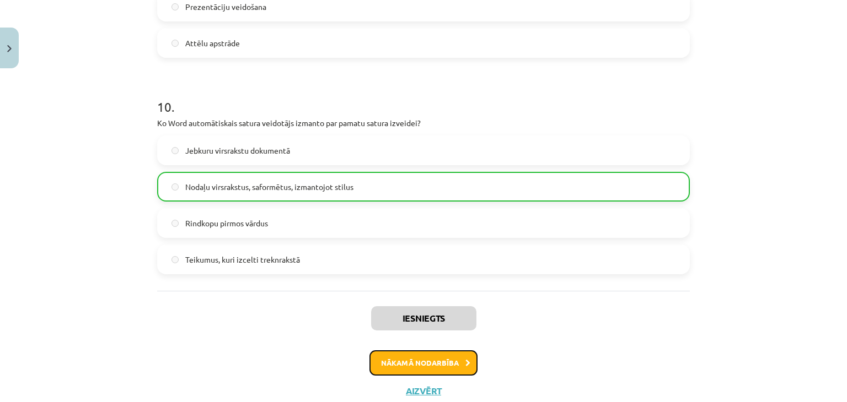
click at [454, 364] on button "Nākamā nodarbība" at bounding box center [423, 363] width 108 height 25
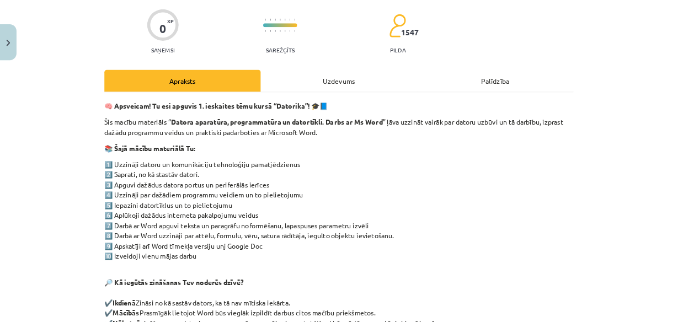
scroll to position [83, 0]
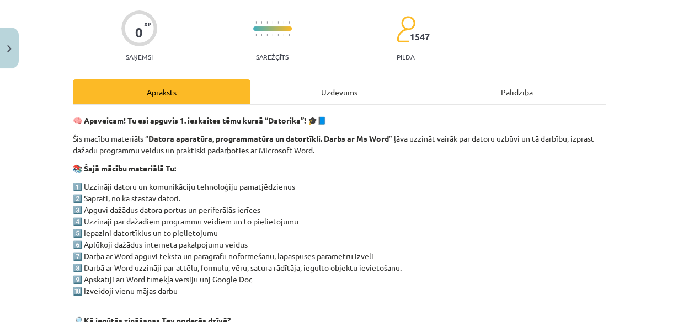
click at [527, 179] on div "🧠 Apsveicam! Tu esi apguvis 1. ieskaites tēmu kursā “Datorika”! 🎓📘 Šis macību m…" at bounding box center [339, 259] width 533 height 288
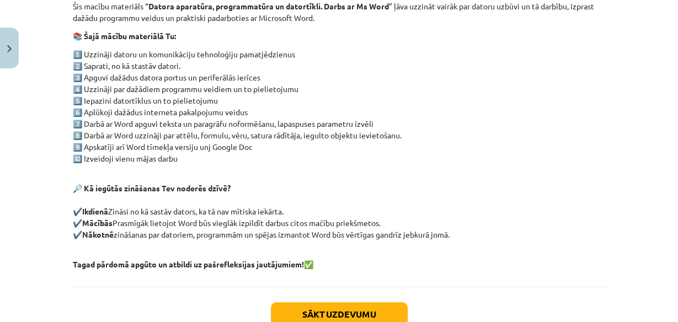
scroll to position [259, 0]
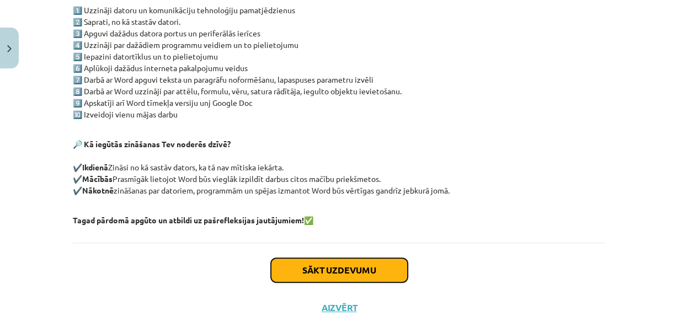
click at [390, 270] on button "Sākt uzdevumu" at bounding box center [339, 270] width 137 height 24
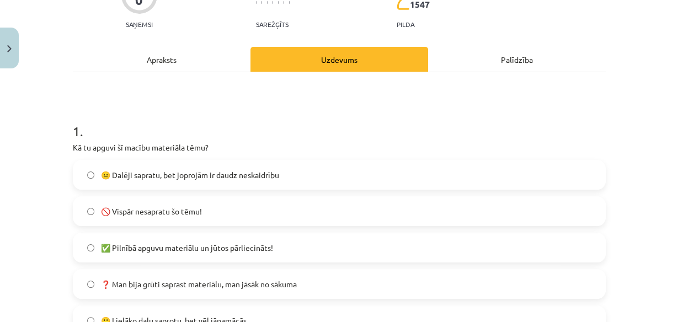
scroll to position [159, 0]
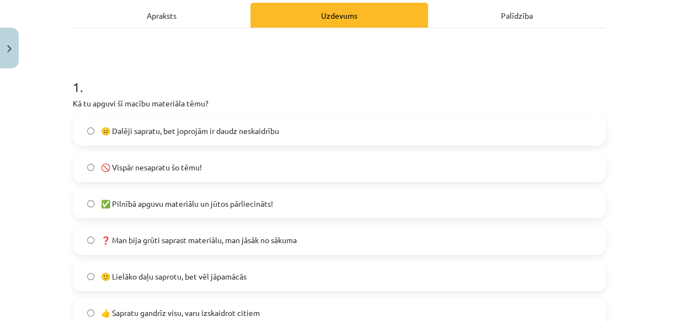
click at [198, 267] on label "🙂 Lielāko daļu saprotu, bet vēl jāpamācās" at bounding box center [339, 276] width 530 height 28
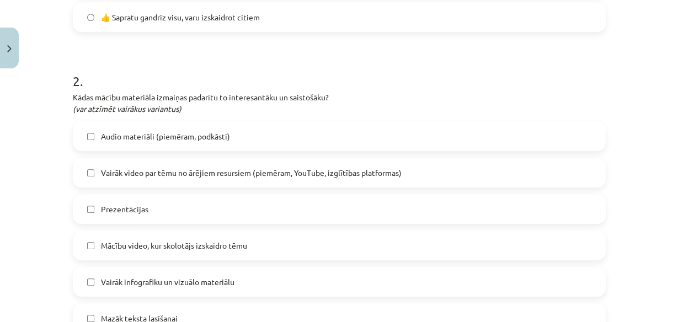
scroll to position [468, 0]
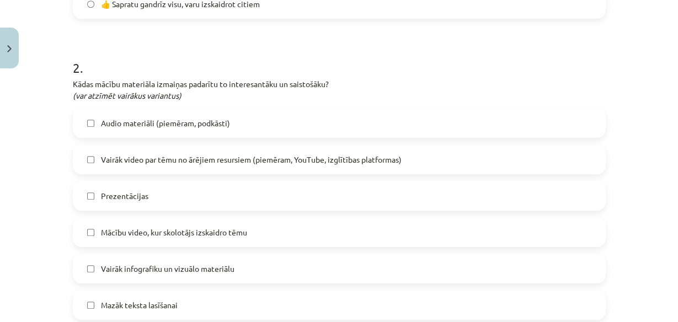
click at [191, 234] on span "Mācību video, kur skolotājs izskaidro tēmu" at bounding box center [174, 233] width 146 height 12
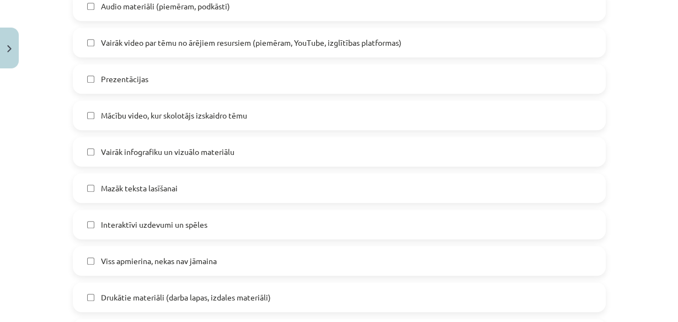
scroll to position [600, 0]
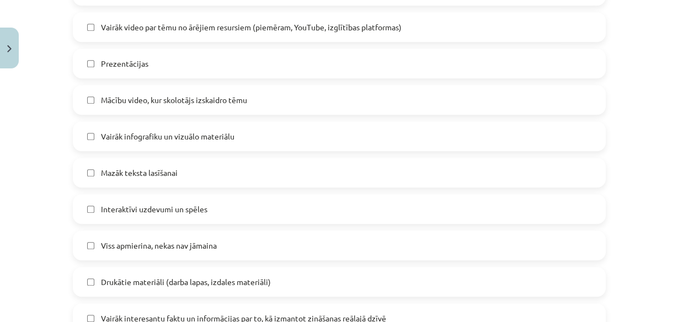
click at [180, 248] on span "Viss apmierina, nekas nav jāmaina" at bounding box center [159, 246] width 116 height 12
click at [87, 105] on label "Mācību video, kur skolotājs izskaidro tēmu" at bounding box center [339, 100] width 530 height 28
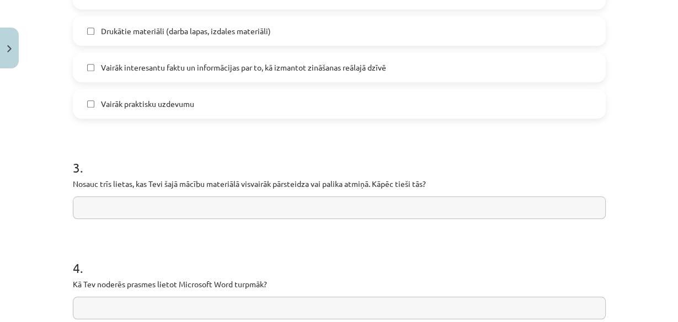
scroll to position [865, 0]
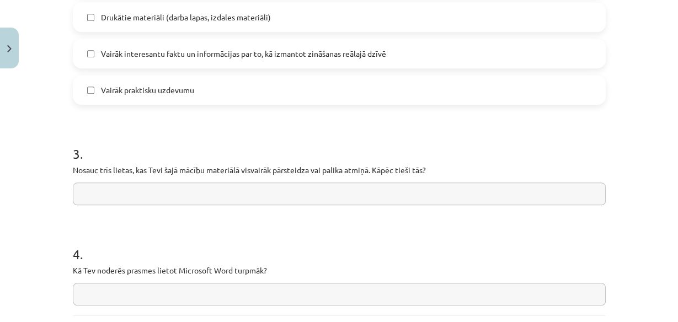
click at [119, 191] on input "text" at bounding box center [339, 193] width 533 height 23
type input "*"
drag, startPoint x: 225, startPoint y: 191, endPoint x: 185, endPoint y: 196, distance: 40.0
click at [185, 196] on input "**********" at bounding box center [339, 193] width 533 height 23
click at [204, 200] on input "**********" at bounding box center [339, 193] width 533 height 23
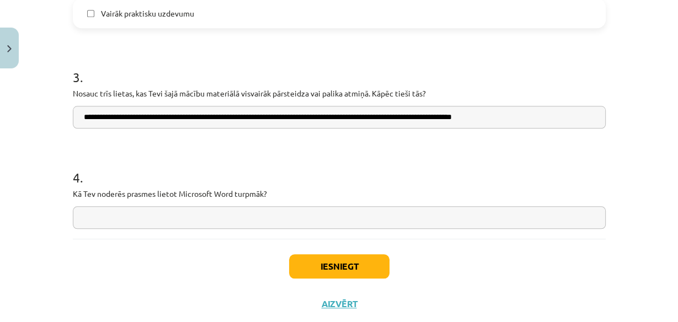
scroll to position [969, 0]
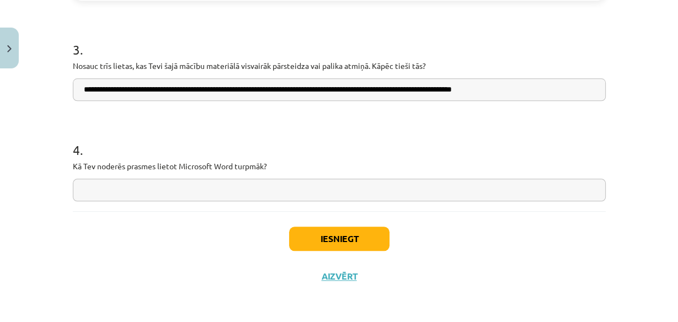
type input "**********"
click at [161, 185] on input "text" at bounding box center [339, 190] width 533 height 23
click at [286, 189] on input "**********" at bounding box center [339, 190] width 533 height 23
click input "**********"
type input "**********"
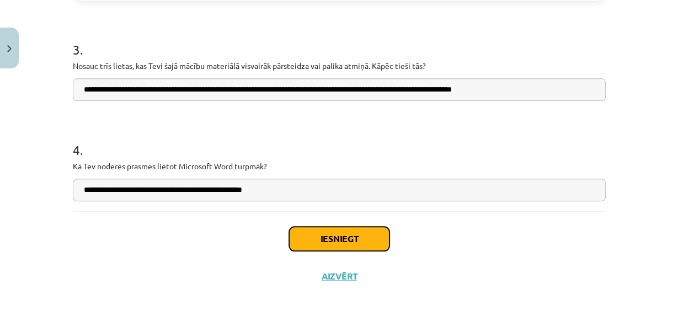
click button "Iesniegt"
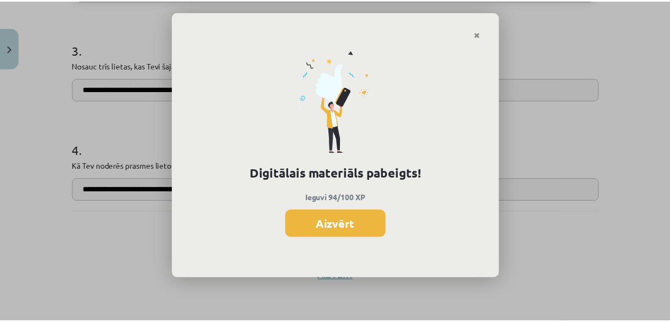
scroll to position [1212, 0]
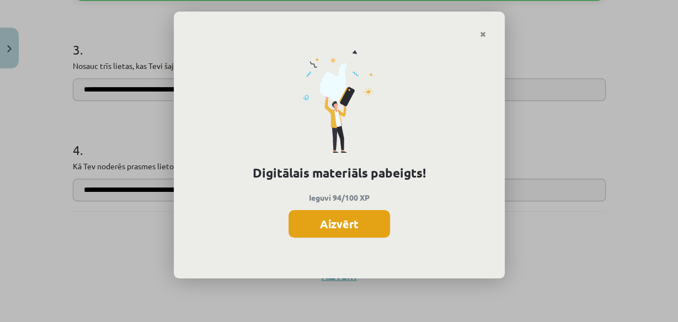
click button "Aizvērt"
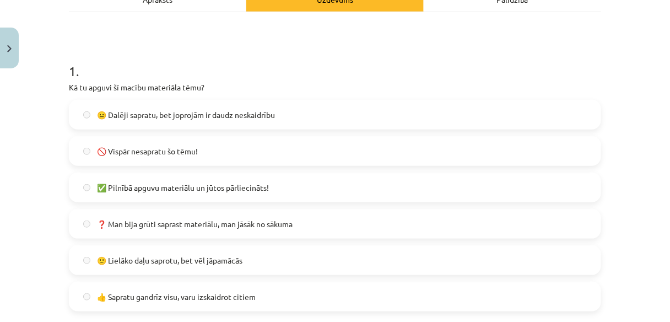
scroll to position [0, 0]
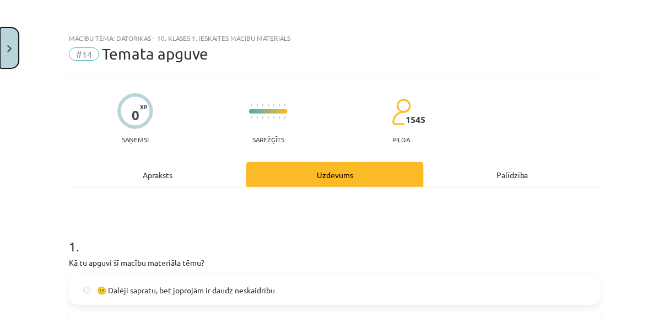
click button "Close"
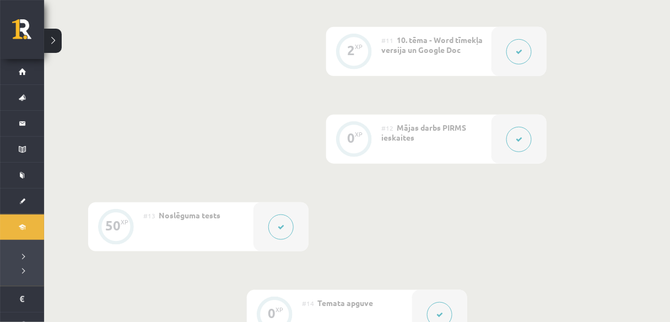
click div "0"
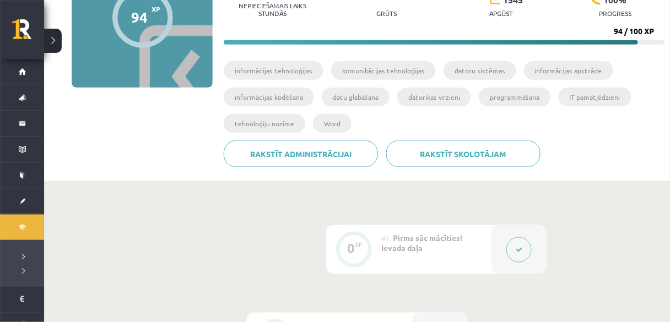
scroll to position [55, 0]
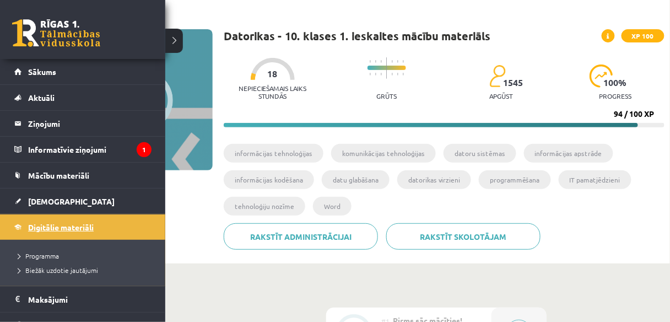
click span "Digitālie materiāli"
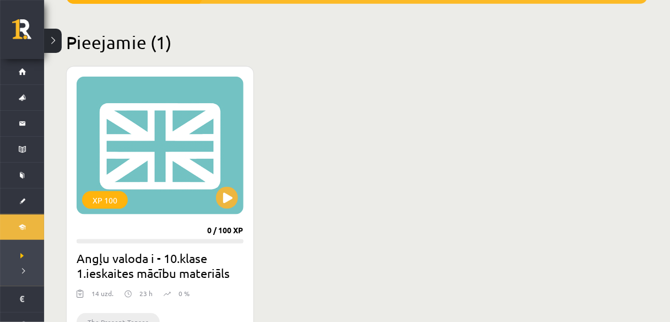
scroll to position [247, 0]
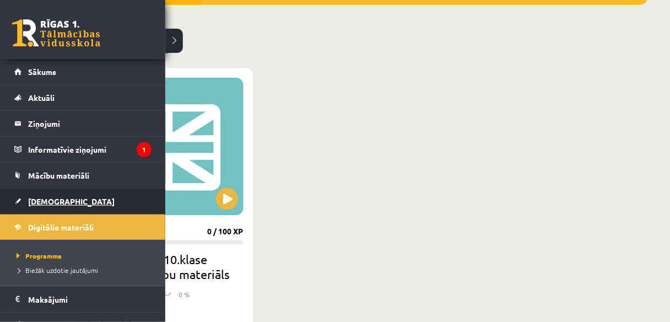
click span "[DEMOGRAPHIC_DATA]"
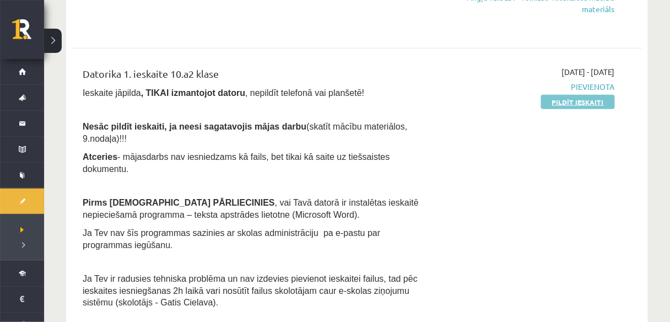
scroll to position [309, 0]
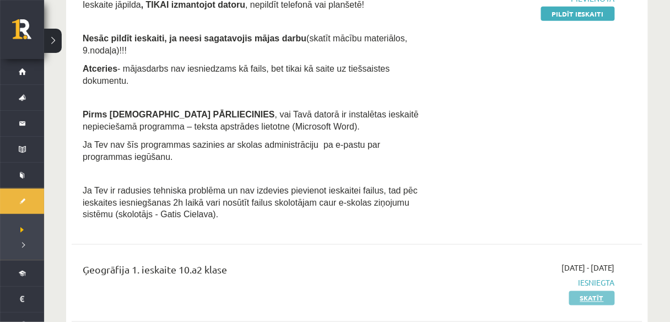
click link "Skatīt"
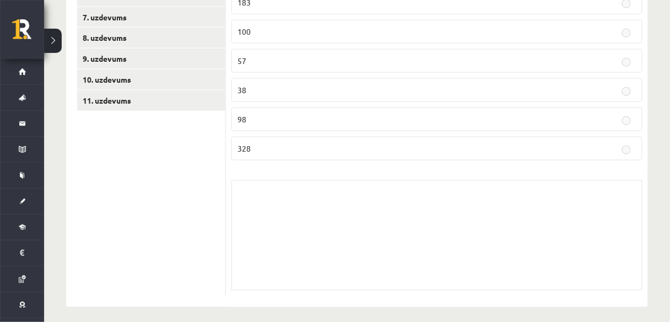
scroll to position [297, 0]
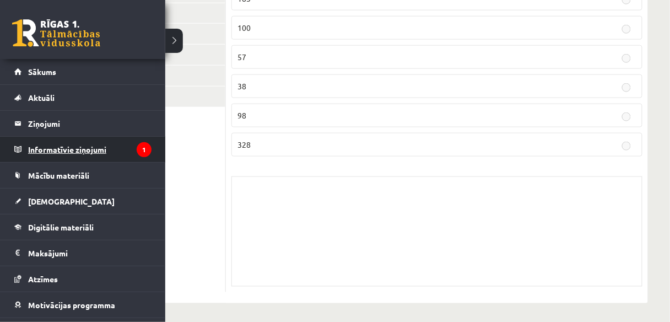
click at [30, 153] on legend "Informatīvie ziņojumi 1" at bounding box center [90, 149] width 124 height 25
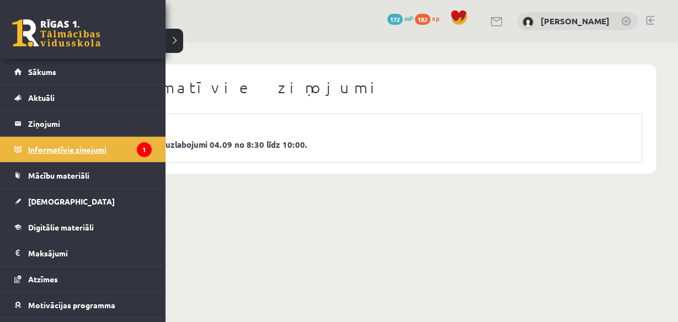
click at [48, 153] on legend "Informatīvie ziņojumi 1" at bounding box center [90, 149] width 124 height 25
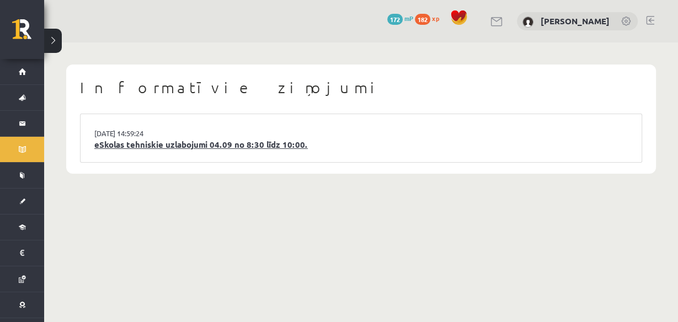
click at [153, 139] on link "eSkolas tehniskie uzlabojumi 04.09 no 8:30 līdz 10:00." at bounding box center [360, 144] width 533 height 13
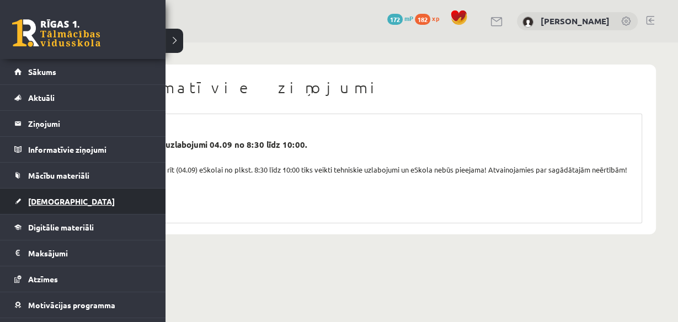
click at [41, 201] on span "[DEMOGRAPHIC_DATA]" at bounding box center [71, 201] width 87 height 10
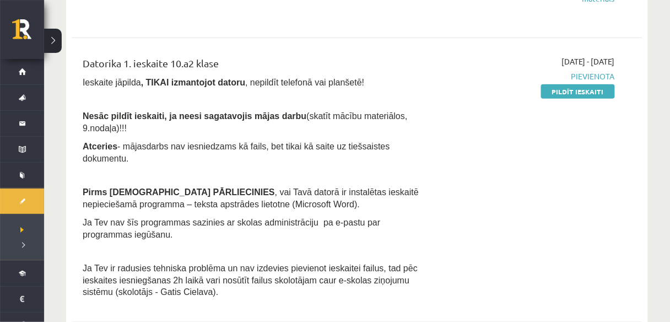
scroll to position [221, 0]
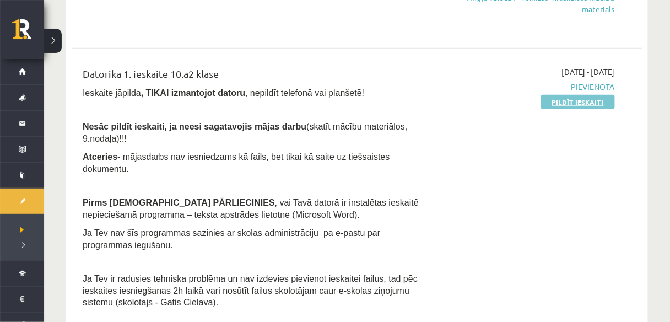
click at [571, 101] on link "Pildīt ieskaiti" at bounding box center [578, 102] width 74 height 14
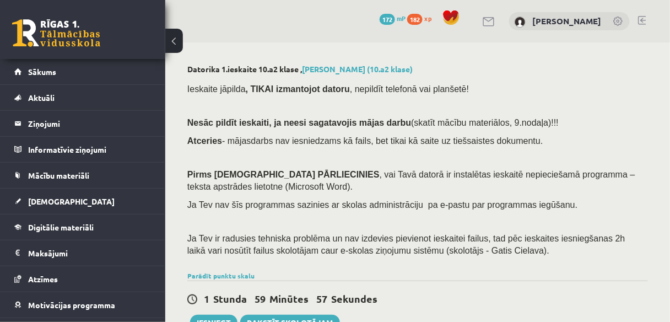
click at [175, 39] on button at bounding box center [174, 41] width 18 height 24
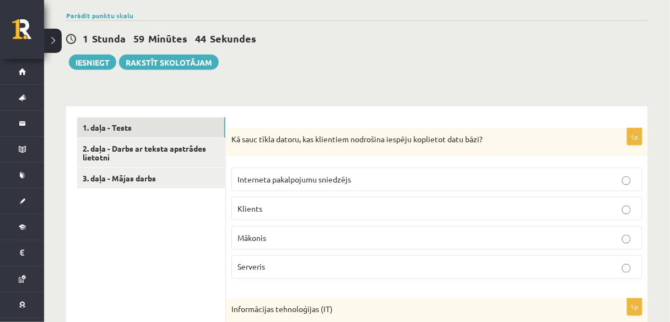
scroll to position [309, 0]
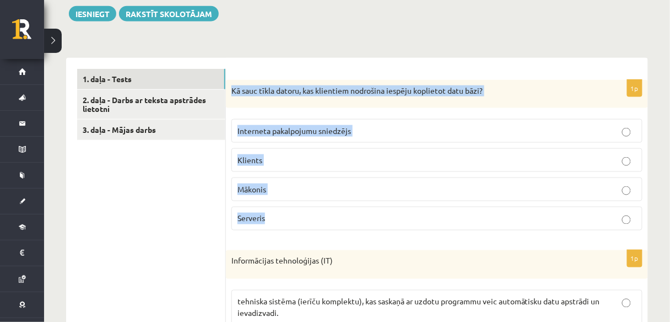
drag, startPoint x: 228, startPoint y: 78, endPoint x: 338, endPoint y: 188, distance: 155.6
click at [338, 188] on div "1p Kā sauc tīkla datoru, kas klientiem nodrošina iespēju koplietot datu bāzi? I…" at bounding box center [437, 160] width 422 height 160
copy div "Kā sauc tīkla datoru, kas klientiem nodrošina iespēju koplietot datu bāzi? Inte…"
click at [265, 213] on span "Serveris" at bounding box center [252, 218] width 28 height 10
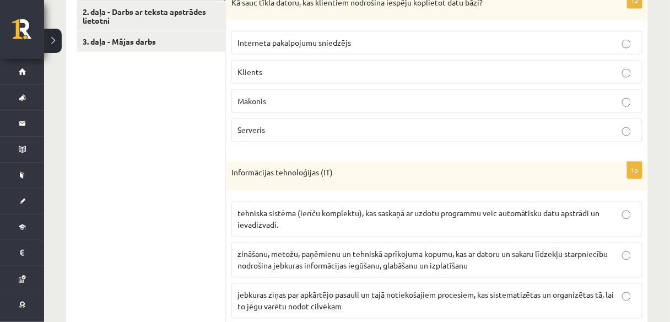
scroll to position [441, 0]
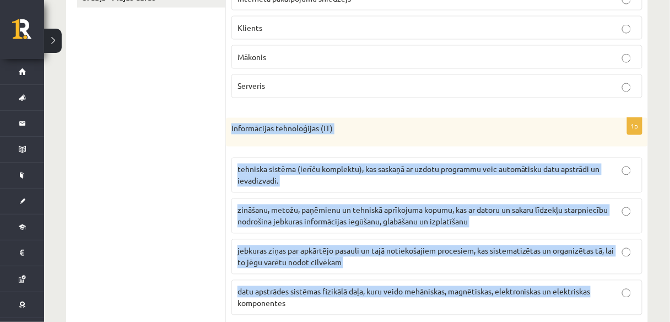
drag, startPoint x: 229, startPoint y: 116, endPoint x: 603, endPoint y: 281, distance: 408.8
click at [603, 281] on div "1p Informācijas tehnoloģijas (IT) tehniska sistēma (ierīču komplektu), kas sask…" at bounding box center [437, 221] width 422 height 206
click at [229, 121] on div "Informācijas tehnoloģijas (IT)" at bounding box center [437, 132] width 422 height 29
drag, startPoint x: 230, startPoint y: 116, endPoint x: 612, endPoint y: 292, distance: 420.4
click at [612, 292] on div "1p Informācijas tehnoloģijas (IT) tehniska sistēma (ierīču komplektu), kas sask…" at bounding box center [437, 221] width 422 height 206
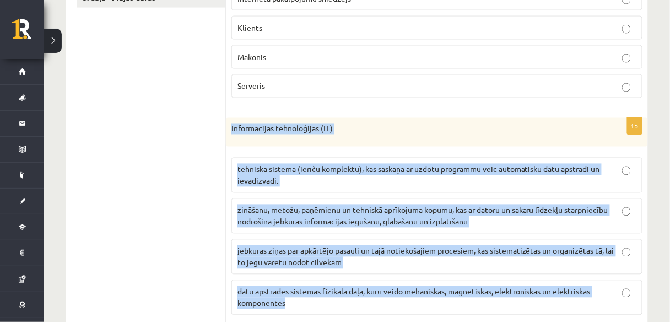
copy div "Informācijas tehnoloģijas (IT) tehniska sistēma (ierīču komplektu), kas saskaņā…"
click at [398, 205] on p "zināšanu, metožu, paņēmienu un tehniskā aprīkojuma kopumu, kas ar datoru un sak…" at bounding box center [437, 216] width 399 height 23
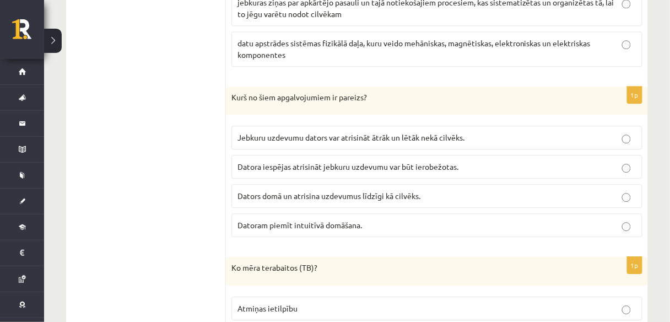
scroll to position [706, 0]
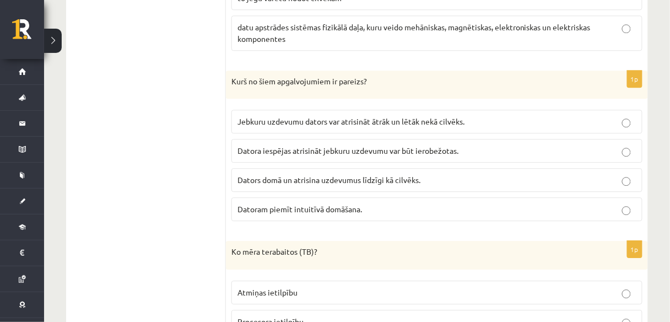
drag, startPoint x: 219, startPoint y: 62, endPoint x: 247, endPoint y: 74, distance: 30.8
click at [247, 74] on div "Kurš no šiem apgalvojumiem ir pareizs?" at bounding box center [437, 85] width 422 height 29
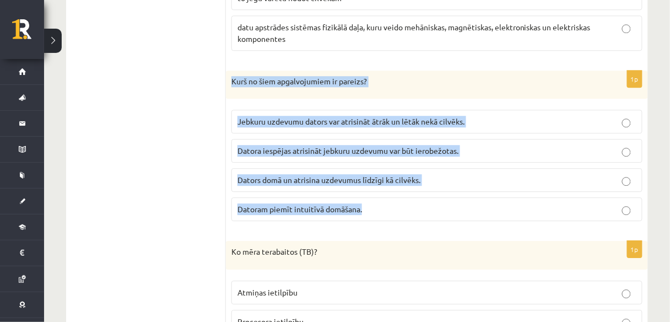
drag, startPoint x: 227, startPoint y: 66, endPoint x: 383, endPoint y: 186, distance: 197.3
click at [383, 186] on div "1p Kurš no šiem apgalvojumiem ir pareizs? Jebkuru uzdevumu dators var atrisināt…" at bounding box center [437, 151] width 422 height 160
copy div "Kurš no šiem apgalvojumiem ir pareizs? Jebkuru uzdevumu dators var atrisināt āt…"
click at [327, 146] on span "Datora iespējas atrisināt jebkuru uzdevumu var būt ierobežotas." at bounding box center [348, 151] width 221 height 10
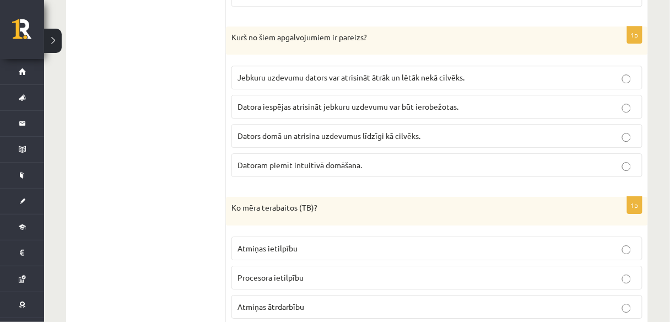
scroll to position [794, 0]
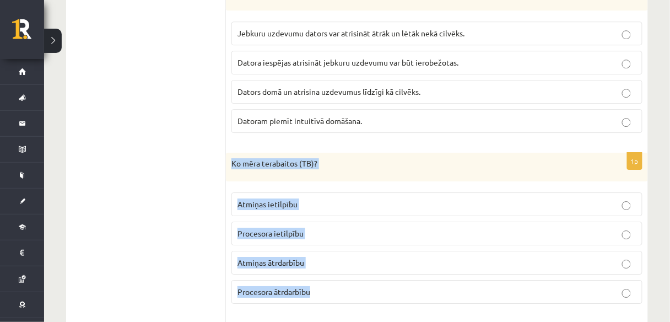
drag, startPoint x: 233, startPoint y: 144, endPoint x: 331, endPoint y: 272, distance: 161.7
click at [331, 272] on div "1p Ko mēra terabaitos (TB)? Atmiņas ietilpību Procesora ietilpību Atmiņas ātrda…" at bounding box center [437, 233] width 422 height 160
copy div "Ko mēra terabaitos (TB)? Atmiņas ietilpību Procesora ietilpību Atmiņas ātrdarbī…"
click at [304, 192] on label "Atmiņas ietilpību" at bounding box center [437, 204] width 411 height 24
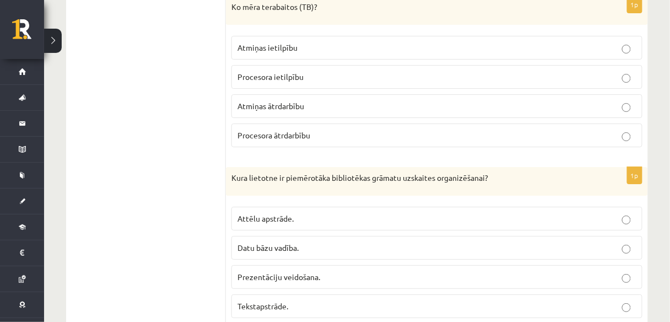
scroll to position [970, 0]
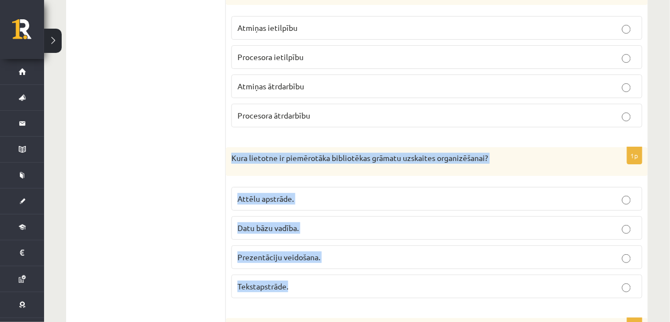
drag, startPoint x: 230, startPoint y: 141, endPoint x: 331, endPoint y: 258, distance: 154.8
click at [331, 258] on div "1p Kura lietotne ir piemērotāka bibliotēkas grāmatu uzskaites organizēšanai? At…" at bounding box center [437, 227] width 422 height 160
copy div "Kura lietotne ir piemērotāka bibliotēkas grāmatu uzskaites organizēšanai? Attēl…"
click at [243, 223] on span "Datu bāzu vadība." at bounding box center [268, 228] width 61 height 10
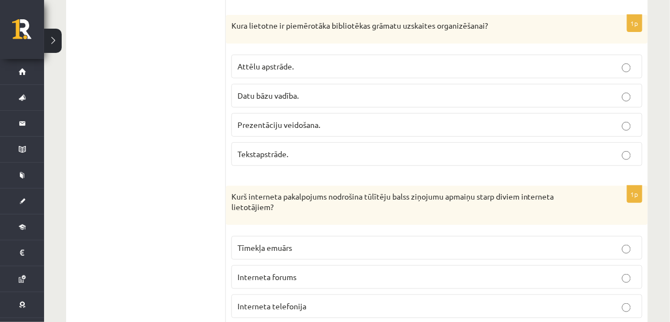
scroll to position [1147, 0]
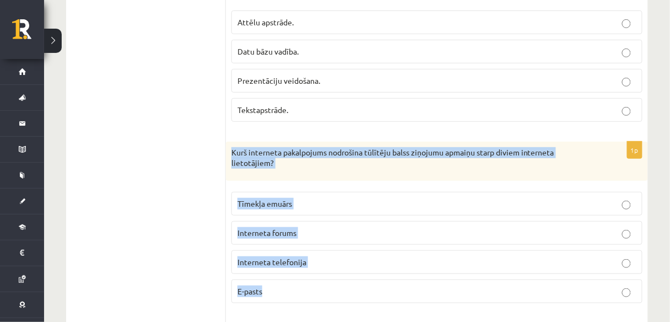
drag, startPoint x: 232, startPoint y: 127, endPoint x: 326, endPoint y: 274, distance: 174.6
click at [326, 274] on div "1p Kurš interneta pakalpojums nodrošina tūlītēju balss ziņojumu apmaiņu starp d…" at bounding box center [437, 227] width 422 height 170
copy div "Kurš interneta pakalpojums nodrošina tūlītēju balss ziņojumu apmaiņu starp divi…"
click at [345, 256] on p "Interneta telefonija" at bounding box center [437, 262] width 399 height 12
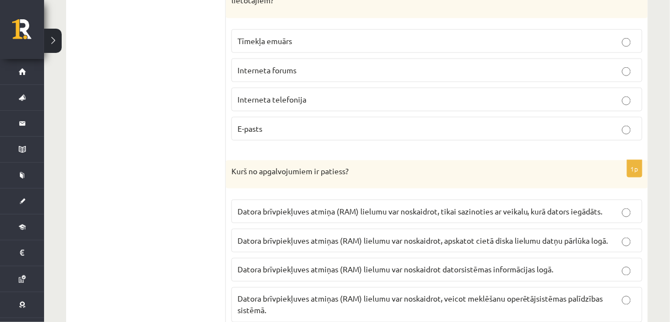
scroll to position [1323, 0]
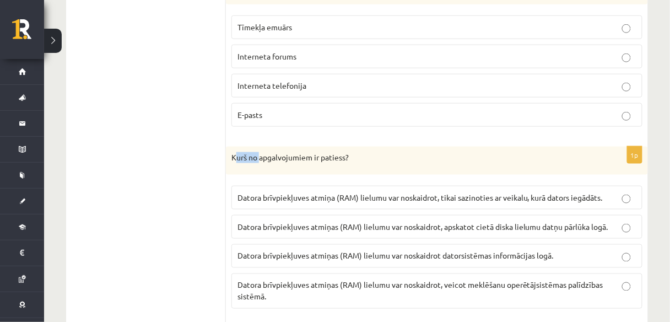
drag, startPoint x: 238, startPoint y: 127, endPoint x: 240, endPoint y: 139, distance: 11.7
click at [261, 149] on div "Kurš no apgalvojumiem ir patiess?" at bounding box center [437, 161] width 422 height 29
click at [235, 152] on p "Kurš no apgalvojumiem ir patiess?" at bounding box center [410, 157] width 356 height 11
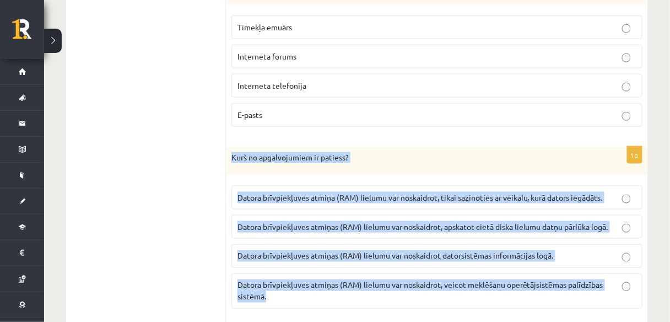
drag, startPoint x: 232, startPoint y: 135, endPoint x: 638, endPoint y: 271, distance: 427.9
click at [638, 271] on div "1p Kurš no apgalvojumiem ir patiess? Datora brīvpiekļuves atmiņa (RAM) lielumu …" at bounding box center [437, 232] width 422 height 171
copy div "Kurš no apgalvojumiem ir patiess? Datora brīvpiekļuves atmiņa (RAM) lielumu var…"
click at [562, 250] on p "Datora brīvpiekļuves atmiņas (RAM) lielumu var noskaidrot datorsistēmas informā…" at bounding box center [437, 256] width 399 height 12
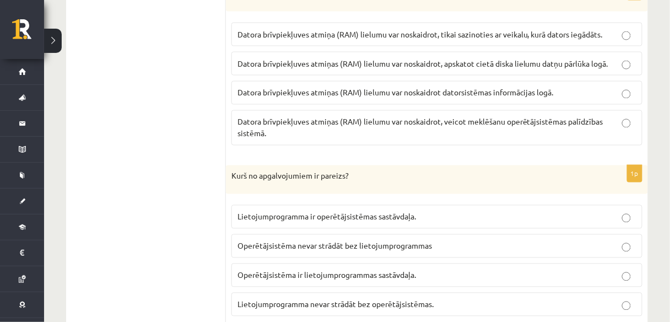
scroll to position [1500, 0]
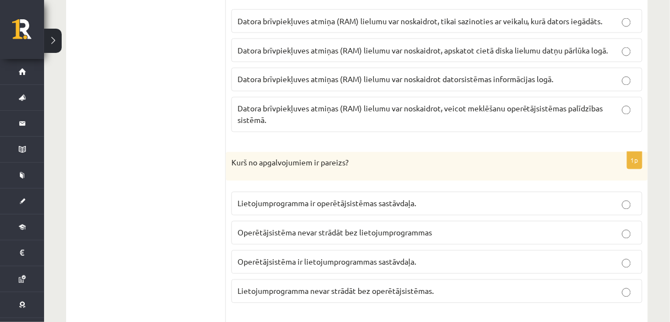
click at [282, 286] on p "Lietojumprogramma nevar strādāt bez operētājsistēmas." at bounding box center [437, 292] width 399 height 12
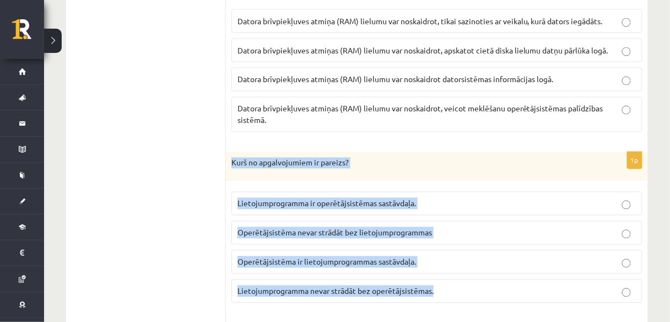
drag, startPoint x: 230, startPoint y: 137, endPoint x: 438, endPoint y: 269, distance: 245.8
click at [438, 269] on div "1p Kurš no apgalvojumiem ir pareizs? Lietojumprogramma ir operētājsistēmas sast…" at bounding box center [437, 232] width 422 height 160
copy div "Kurš no apgalvojumiem ir pareizs? Lietojumprogramma ir operētājsistēmas sastāvd…"
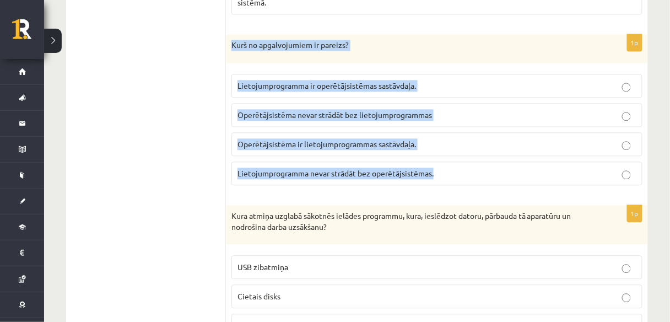
scroll to position [1632, 0]
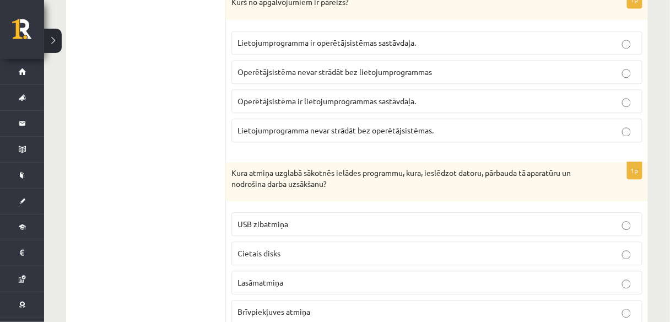
scroll to position [1676, 0]
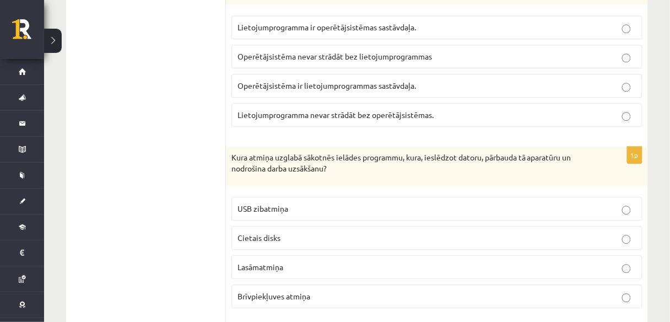
drag, startPoint x: 222, startPoint y: 124, endPoint x: 304, endPoint y: 195, distance: 109.0
click at [304, 195] on div "**********" at bounding box center [357, 289] width 582 height 3196
click at [304, 195] on fieldset "USB zibatmiņa Cietais disks Lasāmatmiņa Brīvpiekļuves atmiņa" at bounding box center [437, 251] width 411 height 120
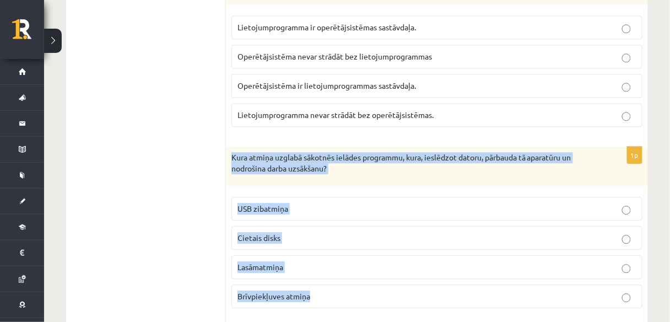
drag, startPoint x: 232, startPoint y: 131, endPoint x: 404, endPoint y: 275, distance: 224.7
click at [404, 275] on div "1p Kura atmiņa uzglabā sākotnēs ielādes programmu, kura, ieslēdzot datoru, pārb…" at bounding box center [437, 232] width 422 height 170
copy div "Kura atmiņa uzglabā sākotnēs ielādes programmu, kura, ieslēdzot datoru, pārbaud…"
click at [324, 284] on label "Brīvpiekļuves atmiņa" at bounding box center [437, 296] width 411 height 24
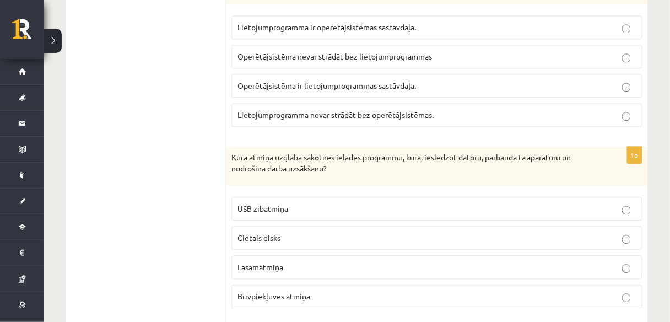
click at [247, 262] on span "Lasāmatmiņa" at bounding box center [261, 267] width 46 height 10
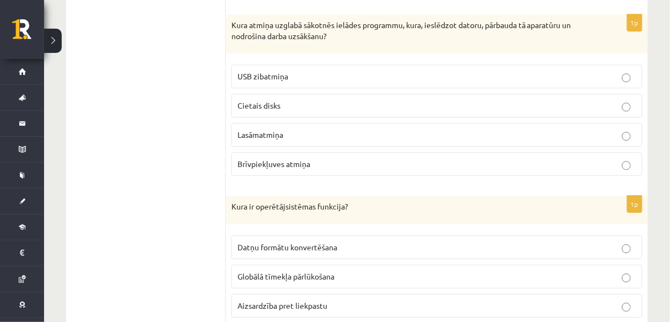
scroll to position [1853, 0]
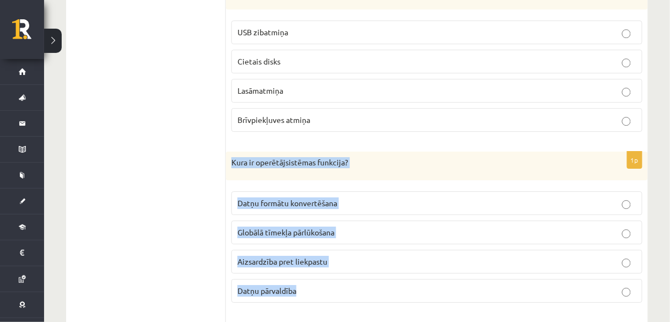
drag, startPoint x: 244, startPoint y: 140, endPoint x: 339, endPoint y: 256, distance: 149.7
click at [339, 256] on div "1p Kura ir operētājsistēmas funkcija? Datņu formātu konvertēšana Globālā tīmekļ…" at bounding box center [437, 232] width 422 height 160
copy div "Kura ir operētājsistēmas funkcija? Datņu formātu konvertēšana Globālā tīmekļa p…"
click at [307, 279] on label "Datņu pārvaldība" at bounding box center [437, 291] width 411 height 24
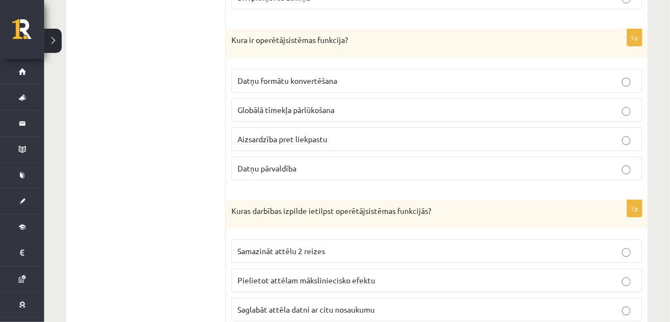
scroll to position [2029, 0]
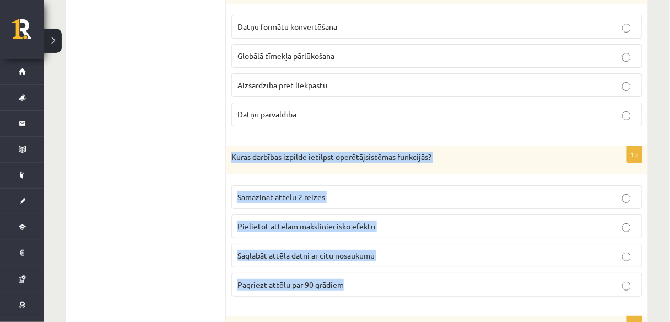
drag, startPoint x: 230, startPoint y: 124, endPoint x: 368, endPoint y: 255, distance: 189.9
click at [368, 255] on div "1p Kuras darbības izpilde ietilpst operētājsistēmas funkcijās? Samazināt attēlu…" at bounding box center [437, 226] width 422 height 160
click at [427, 250] on p "Saglabāt attēla datni ar citu nosaukumu" at bounding box center [437, 256] width 399 height 12
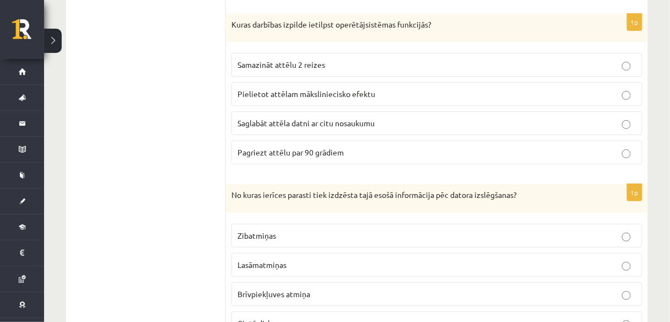
scroll to position [2205, 0]
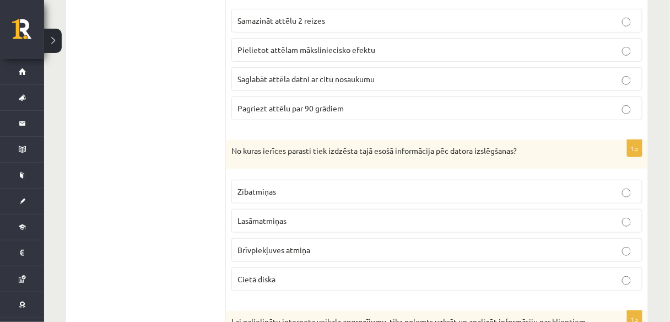
click at [252, 245] on span "Brīvpiekļuves atmiņa" at bounding box center [274, 250] width 73 height 10
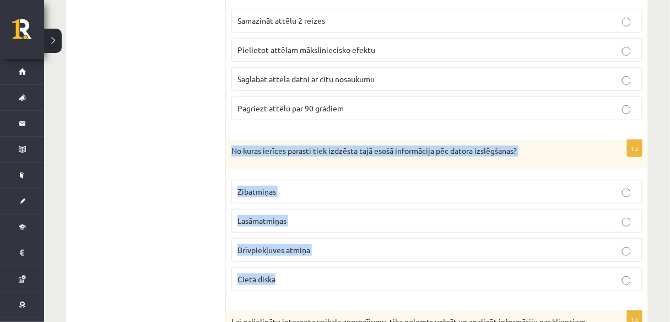
drag, startPoint x: 228, startPoint y: 117, endPoint x: 316, endPoint y: 239, distance: 150.8
click at [316, 239] on div "1p No kuras ierīces parasti tiek izdzēsta tajā esošā informācija pēc datora izs…" at bounding box center [437, 220] width 422 height 160
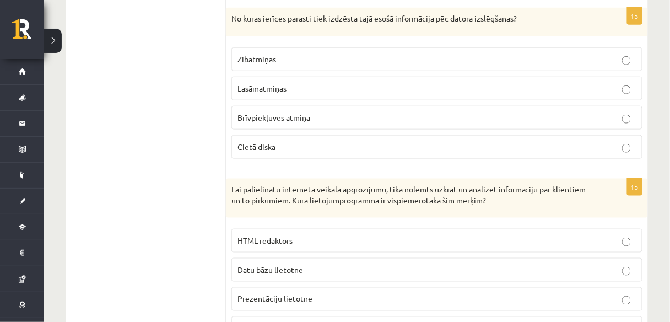
scroll to position [2382, 0]
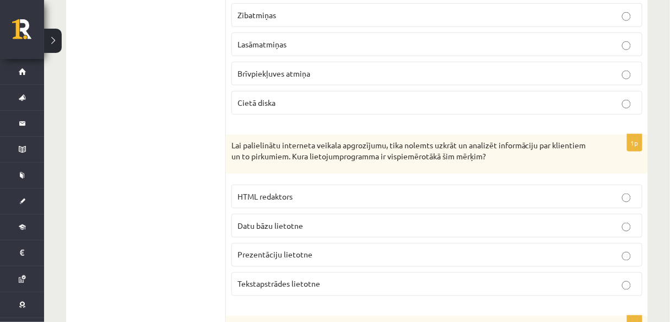
click at [246, 221] on span "Datu bāzu lietotne" at bounding box center [271, 226] width 66 height 10
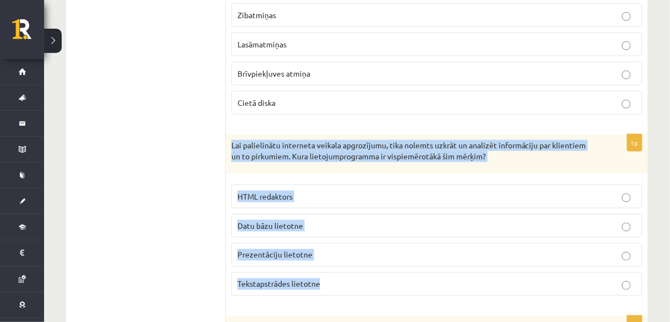
drag, startPoint x: 237, startPoint y: 117, endPoint x: 371, endPoint y: 243, distance: 184.1
click at [371, 243] on div "1p Lai palielinātu interneta veikala apgrozījumu, tika nolemts uzkrāt un analiz…" at bounding box center [437, 220] width 422 height 170
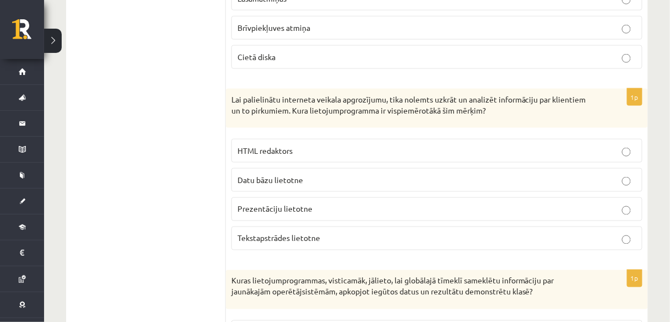
scroll to position [2560, 0]
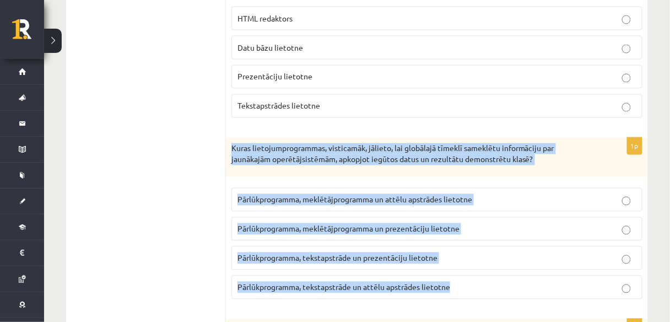
drag, startPoint x: 229, startPoint y: 111, endPoint x: 457, endPoint y: 261, distance: 272.2
click at [457, 261] on div "1p Kuras lietojumprogrammas, visticamāk, jālieto, lai globālajā tīmeklī sameklē…" at bounding box center [437, 223] width 422 height 170
click at [448, 253] on p "Pārlūkprogramma, tekstapstrāde un prezentāciju lietotne" at bounding box center [437, 259] width 399 height 12
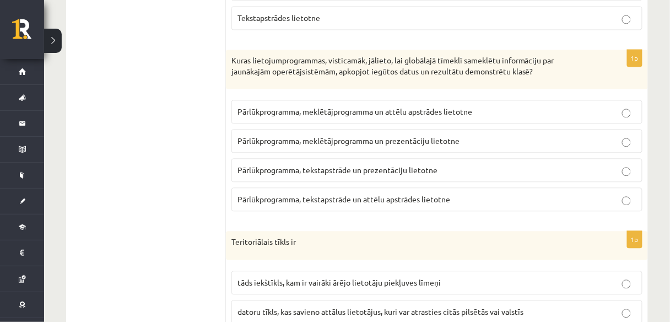
scroll to position [2736, 0]
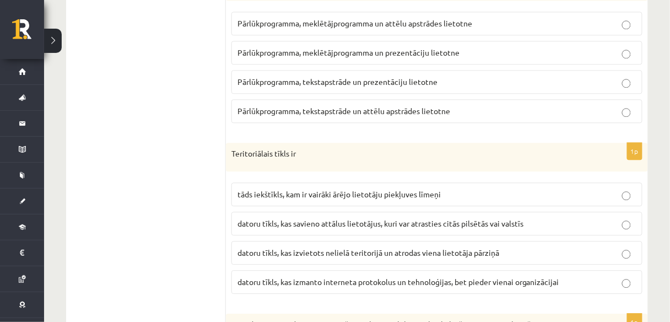
click at [272, 277] on span "datoru tīkls, kas izmanto interneta protokolus un tehnoloģijas, bet pieder vien…" at bounding box center [399, 282] width 322 height 10
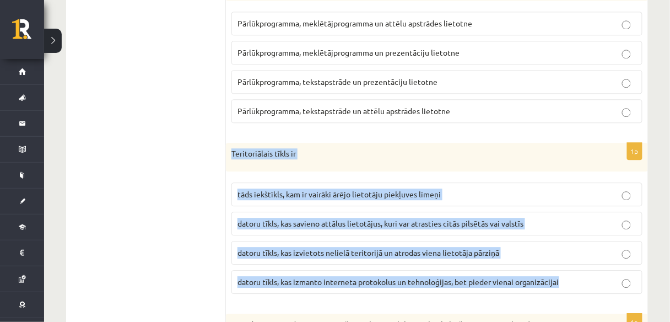
drag, startPoint x: 230, startPoint y: 115, endPoint x: 573, endPoint y: 250, distance: 368.6
click at [573, 250] on div "1p Teritoriālais tīkls ir tāds iekštīkls, kam ir vairāki ārējo lietotāju piekļu…" at bounding box center [437, 223] width 422 height 160
click at [316, 218] on span "datoru tīkls, kas savieno attālus lietotājus, kuri var atrasties citās pilsētās…" at bounding box center [381, 223] width 286 height 10
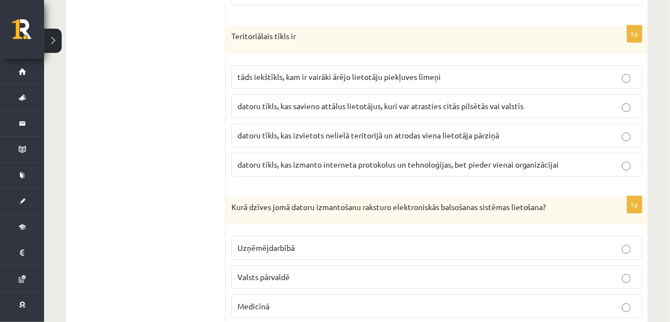
scroll to position [2869, 0]
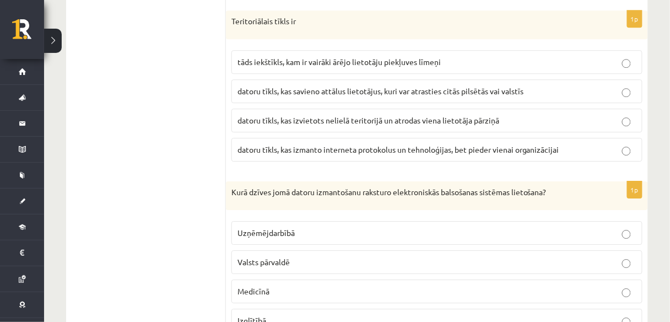
click at [251, 257] on span "Valsts pārvaldē" at bounding box center [264, 262] width 52 height 10
drag, startPoint x: 222, startPoint y: 149, endPoint x: 304, endPoint y: 176, distance: 86.1
click at [305, 181] on div "1p Kurā dzīves jomā datoru izmantošanu raksturo elektroniskās balsošanas sistēm…" at bounding box center [437, 261] width 422 height 160
click at [238, 187] on p "Kurā dzīves jomā datoru izmantošanu raksturo elektroniskās balsošanas sistēmas …" at bounding box center [410, 192] width 356 height 11
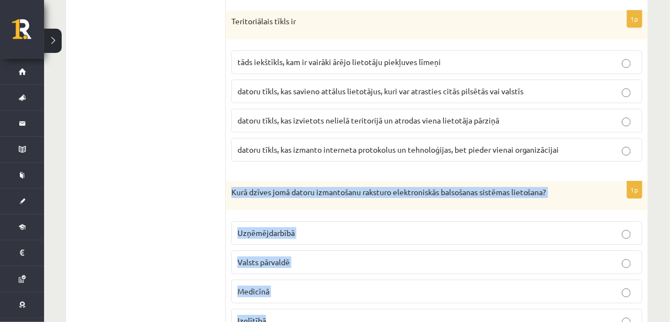
drag, startPoint x: 228, startPoint y: 157, endPoint x: 373, endPoint y: 281, distance: 190.8
click at [373, 281] on div "1p Kurā dzīves jomā datoru izmantošanu raksturo elektroniskās balsošanas sistēm…" at bounding box center [437, 261] width 422 height 160
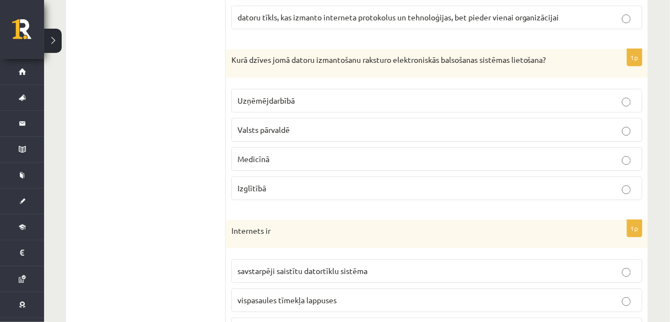
scroll to position [3045, 0]
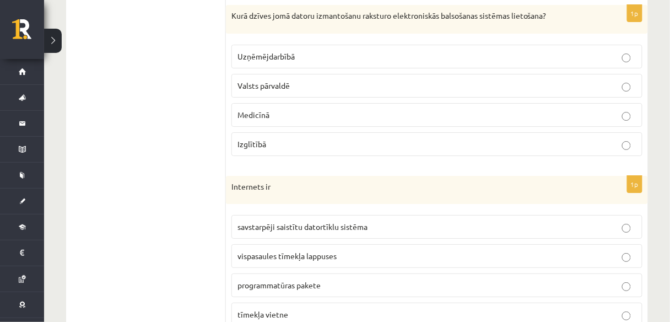
click at [285, 309] on span "tīmekļa vietne" at bounding box center [263, 314] width 51 height 10
click at [249, 250] on p "vispasaules tīmekļa lappuses" at bounding box center [437, 256] width 399 height 12
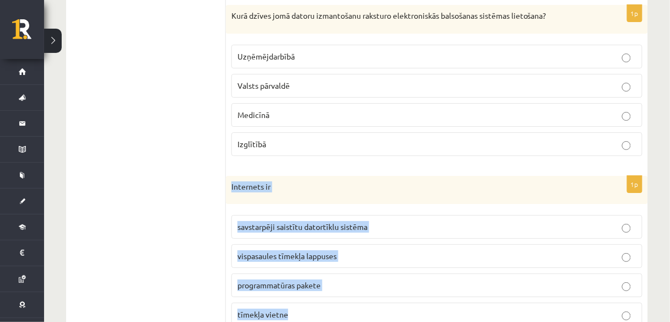
drag, startPoint x: 229, startPoint y: 142, endPoint x: 321, endPoint y: 269, distance: 156.3
click at [321, 269] on div "1p Internets ir savstarpēji saistītu datortīklu sistēma vispasaules tīmekļa lap…" at bounding box center [437, 256] width 422 height 160
click at [408, 221] on p "savstarpēji saistītu datortīklu sistēma" at bounding box center [437, 227] width 399 height 12
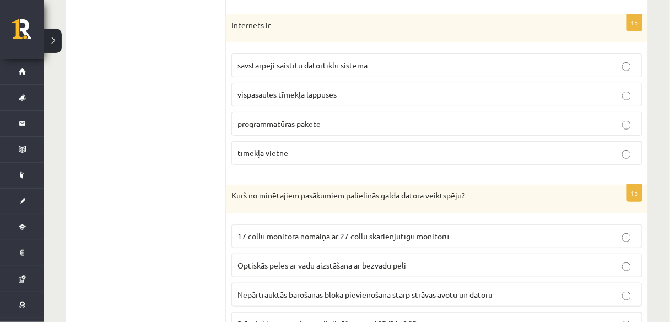
scroll to position [3221, 0]
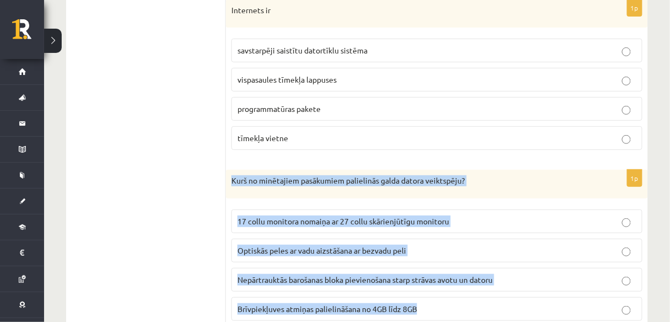
drag, startPoint x: 227, startPoint y: 139, endPoint x: 423, endPoint y: 270, distance: 236.3
click at [423, 270] on div "1p Kurš no minētajiem pasākumiem palielinās galda datora veiktspēju? 17 collu m…" at bounding box center [437, 250] width 422 height 160
click at [450, 303] on p "Brīvpiekļuves atmiņas palielināšana no 4GB līdz 8GB" at bounding box center [437, 309] width 399 height 12
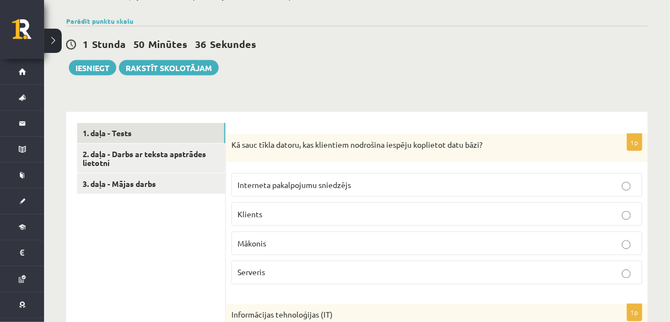
scroll to position [246, 0]
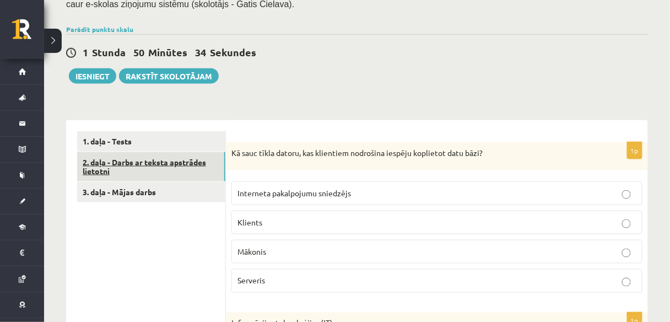
click at [187, 157] on link "2. daļa - Darbs ar teksta apstrādes lietotni" at bounding box center [151, 167] width 148 height 30
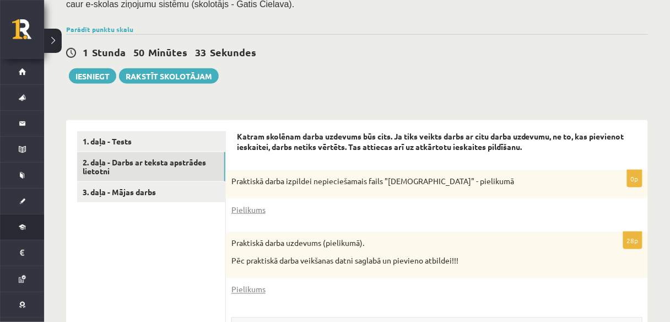
scroll to position [0, 0]
click at [254, 204] on link "Pielikums" at bounding box center [249, 210] width 34 height 12
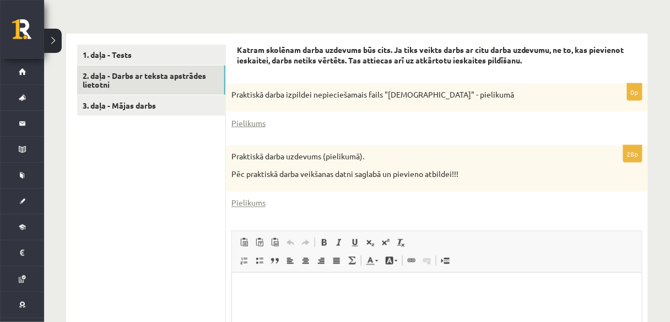
scroll to position [335, 0]
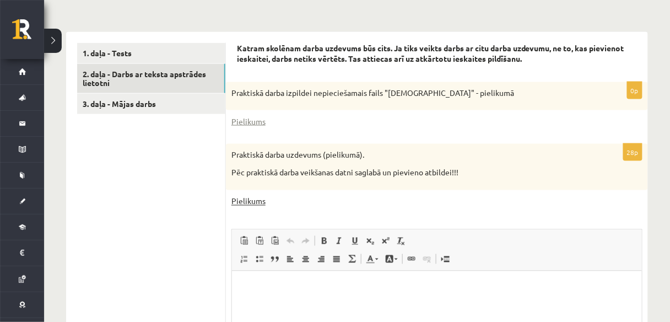
click at [251, 196] on link "Pielikums" at bounding box center [249, 202] width 34 height 12
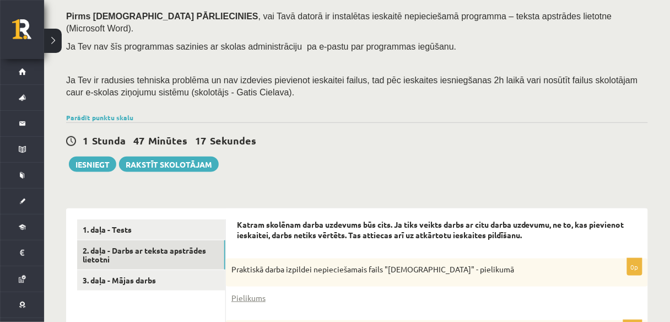
scroll to position [202, 0]
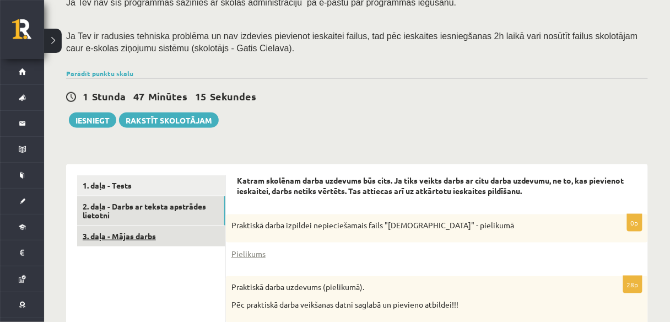
click at [148, 226] on link "3. daļa - Mājas darbs" at bounding box center [151, 236] width 148 height 20
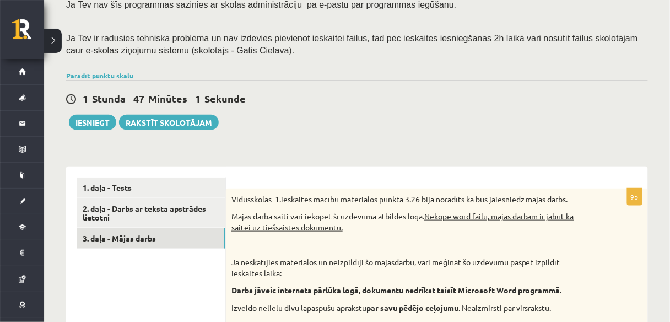
scroll to position [162, 0]
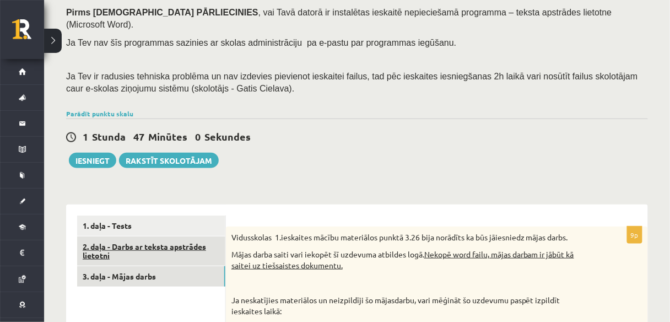
click at [147, 238] on link "2. daļa - Darbs ar teksta apstrādes lietotni" at bounding box center [151, 252] width 148 height 30
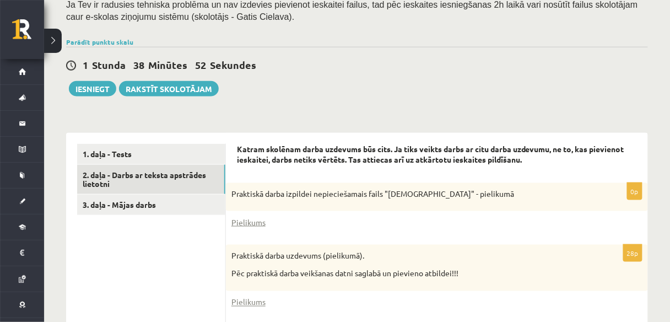
scroll to position [228, 0]
